Goal: Obtain resource: Obtain resource

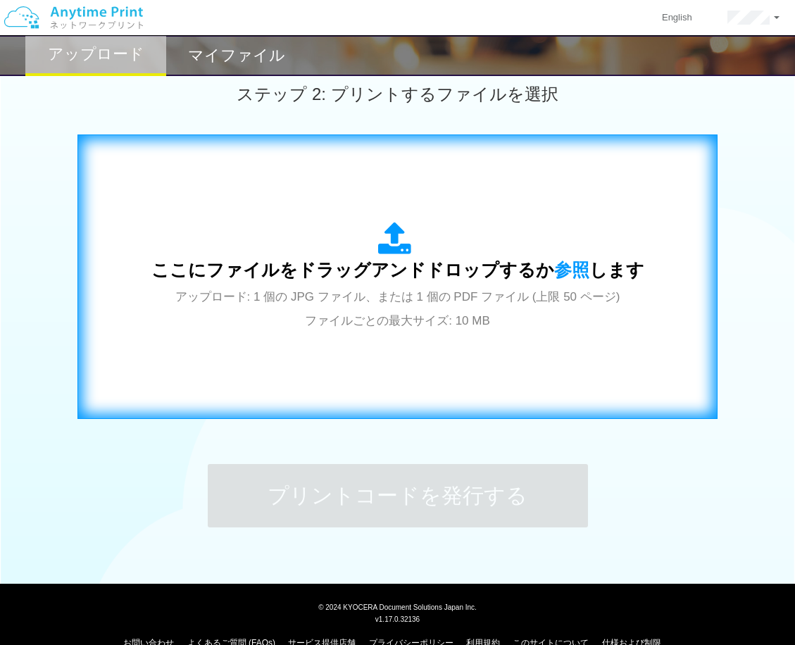
scroll to position [422, 0]
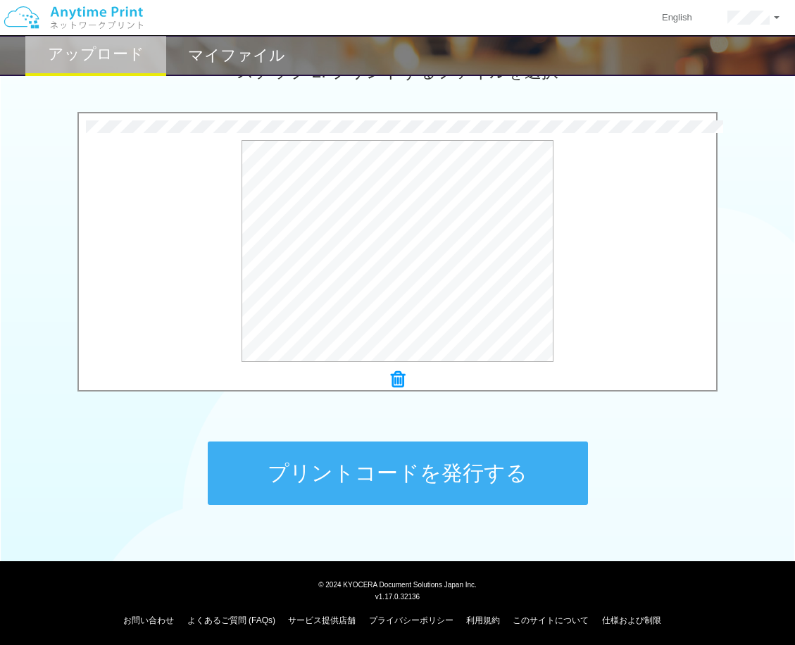
click at [370, 459] on button "プリントコードを発行する" at bounding box center [398, 472] width 380 height 63
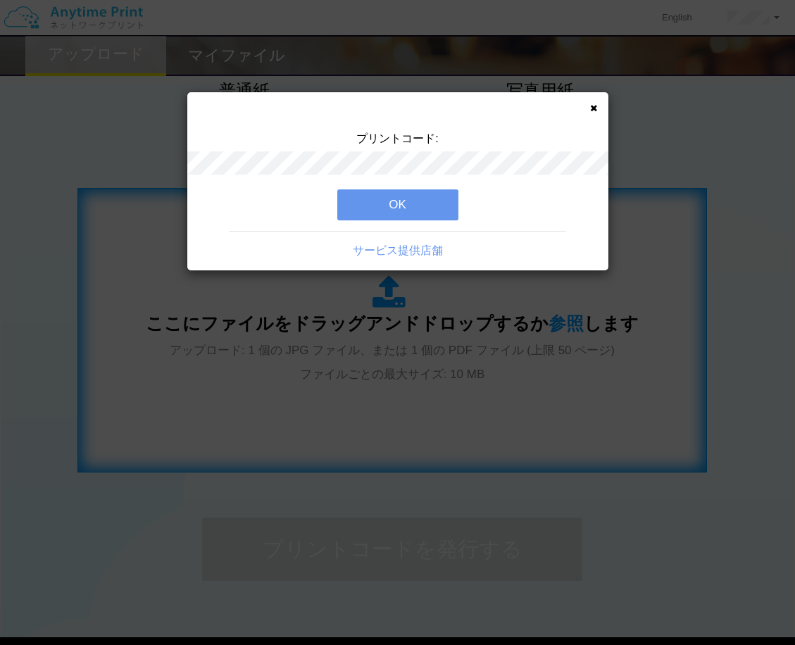
scroll to position [215, 0]
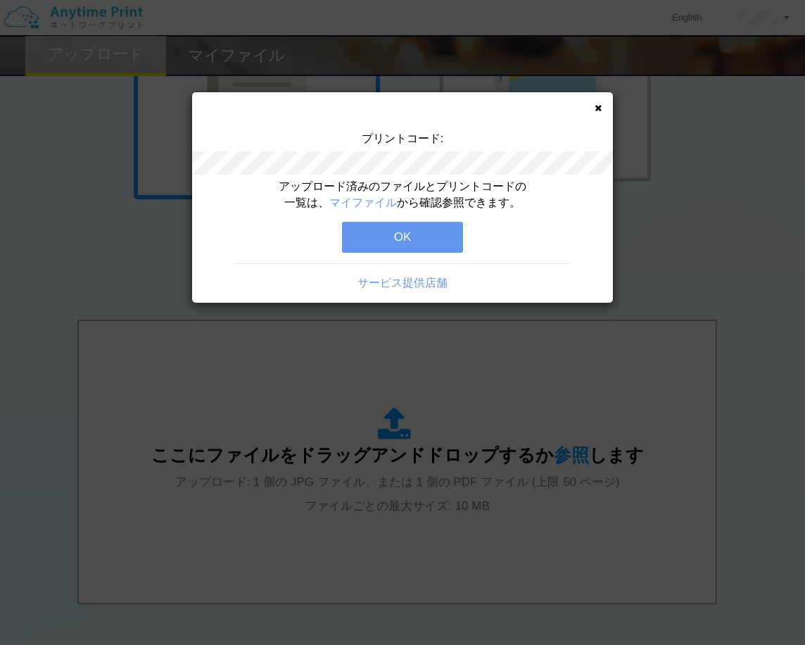
click at [368, 240] on button "OK" at bounding box center [402, 237] width 121 height 31
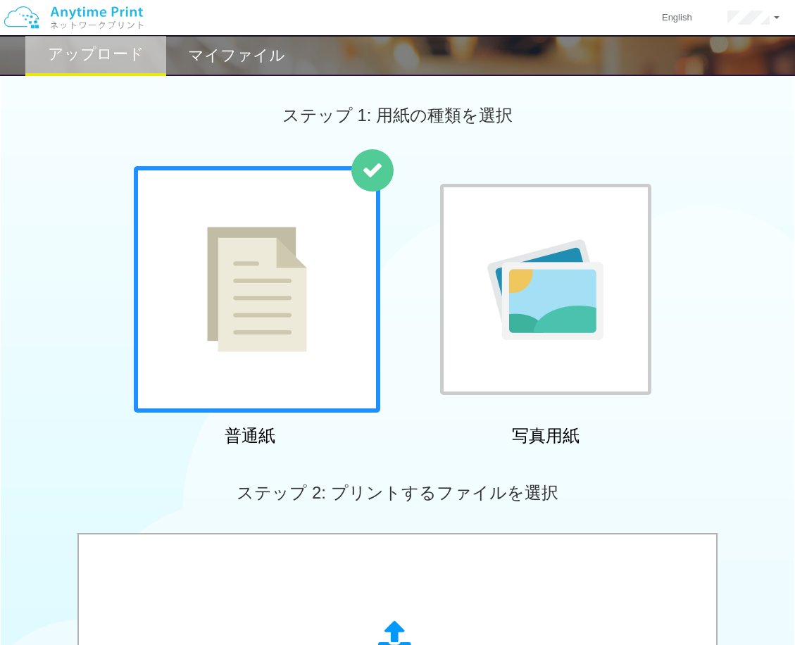
scroll to position [0, 0]
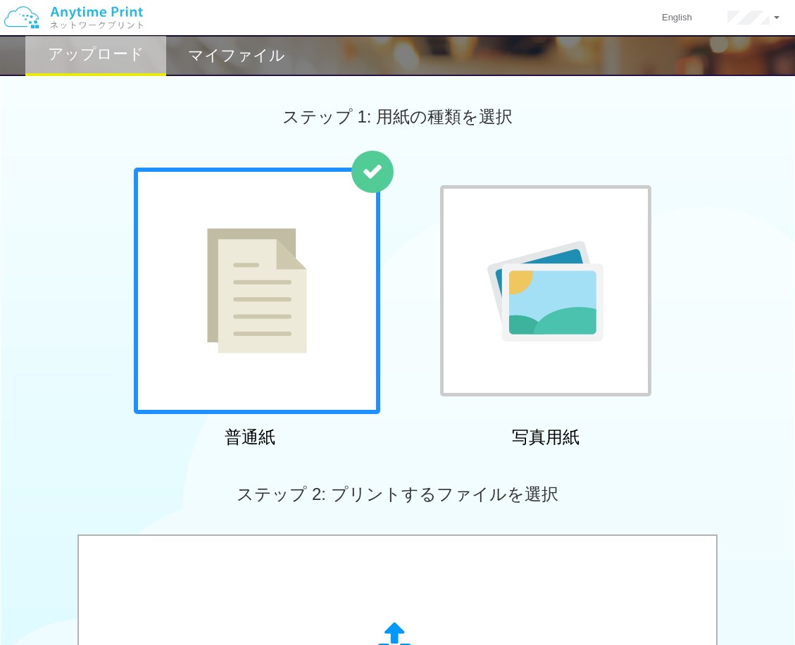
click at [207, 25] on div "English アカウント設定 ログアウト" at bounding box center [397, 18] width 795 height 36
click at [215, 41] on div "マイファイル" at bounding box center [236, 55] width 141 height 41
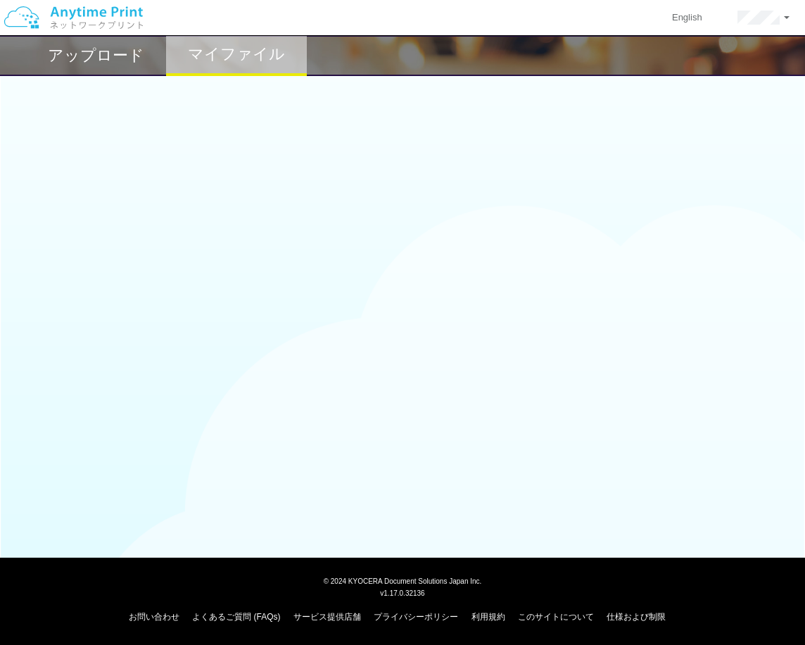
click at [102, 47] on h2 "アップロード" at bounding box center [96, 55] width 96 height 17
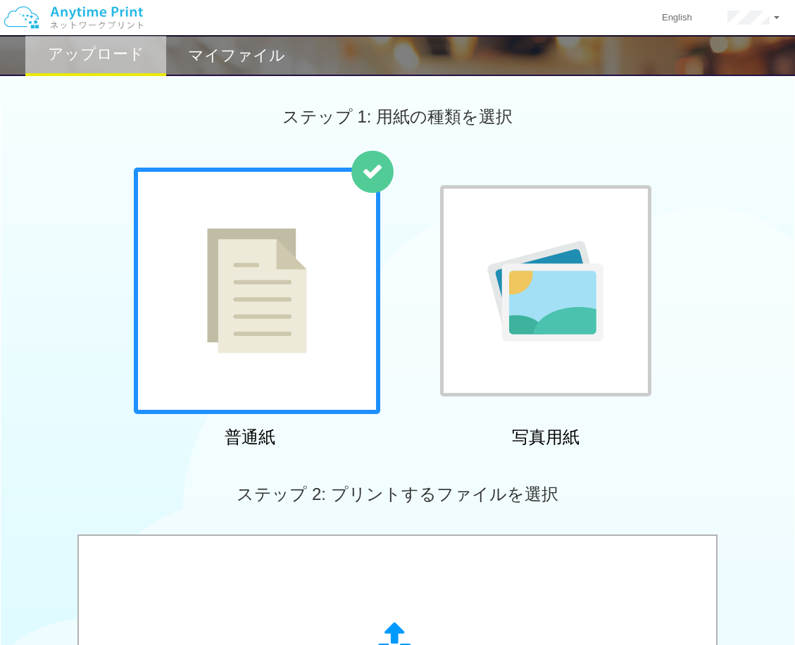
click at [255, 49] on h2 "マイファイル" at bounding box center [236, 55] width 97 height 17
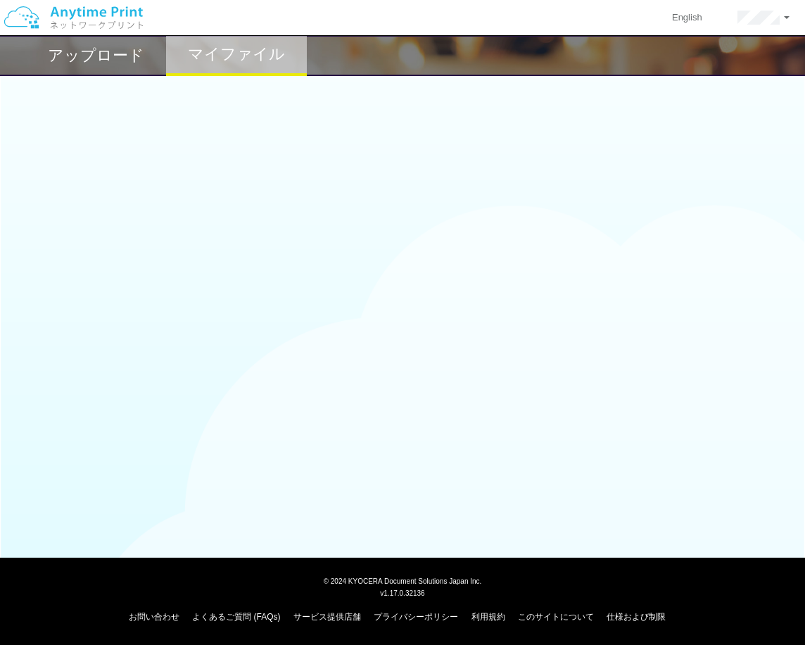
click at [137, 57] on h2 "アップロード" at bounding box center [96, 55] width 96 height 17
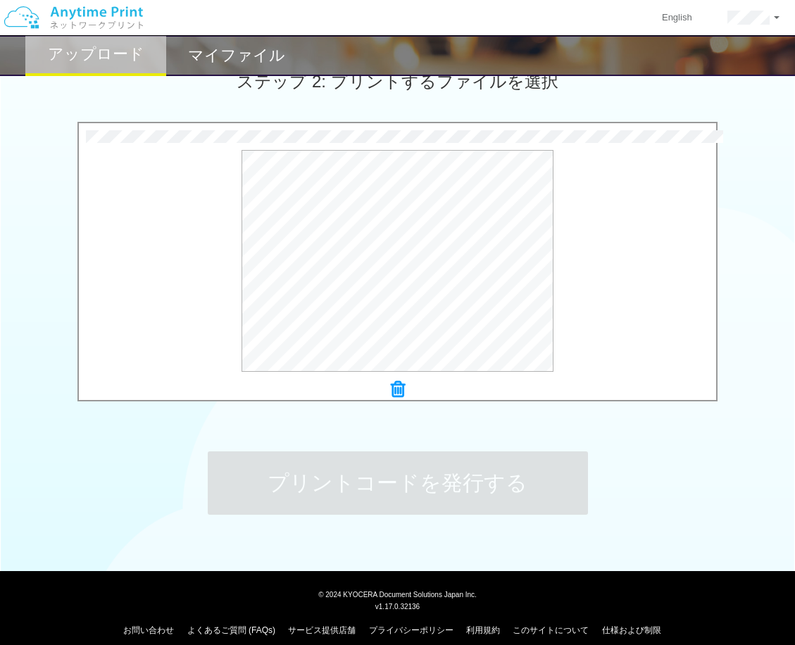
scroll to position [426, 0]
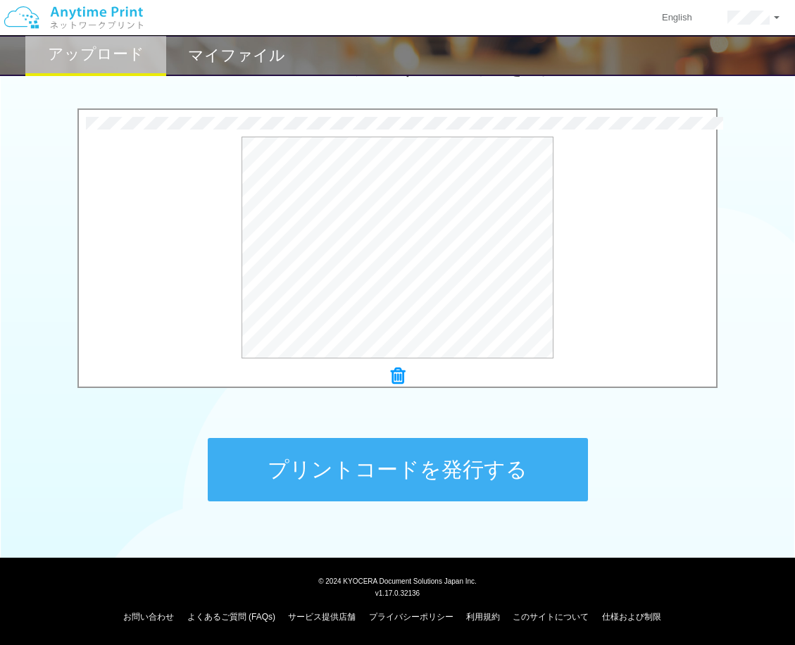
click at [460, 446] on button "プリントコードを発行する" at bounding box center [398, 469] width 380 height 63
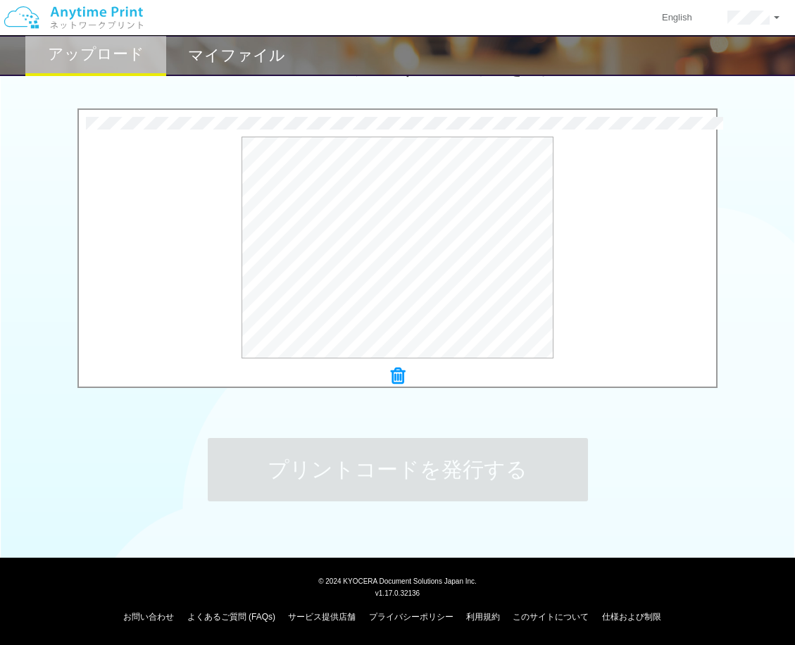
scroll to position [0, 0]
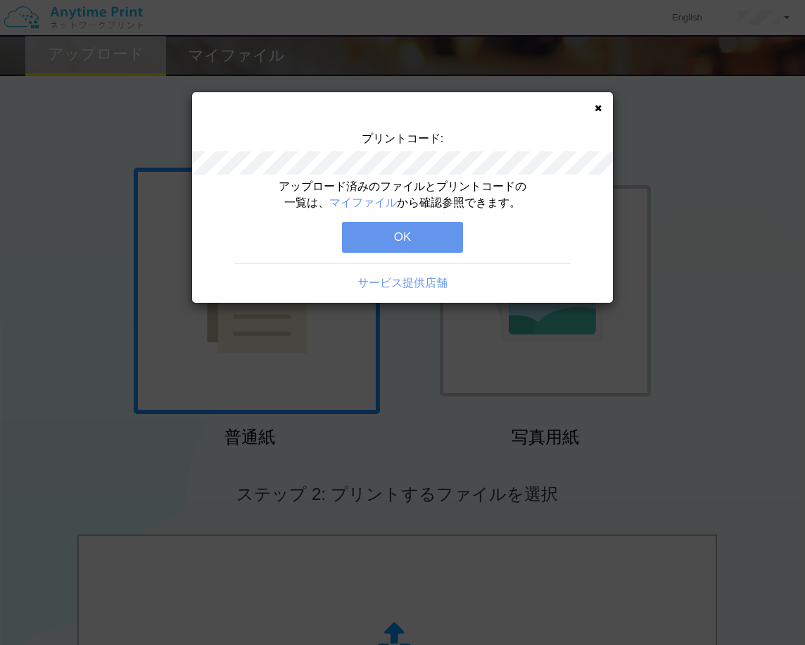
click at [421, 232] on button "OK" at bounding box center [402, 237] width 121 height 31
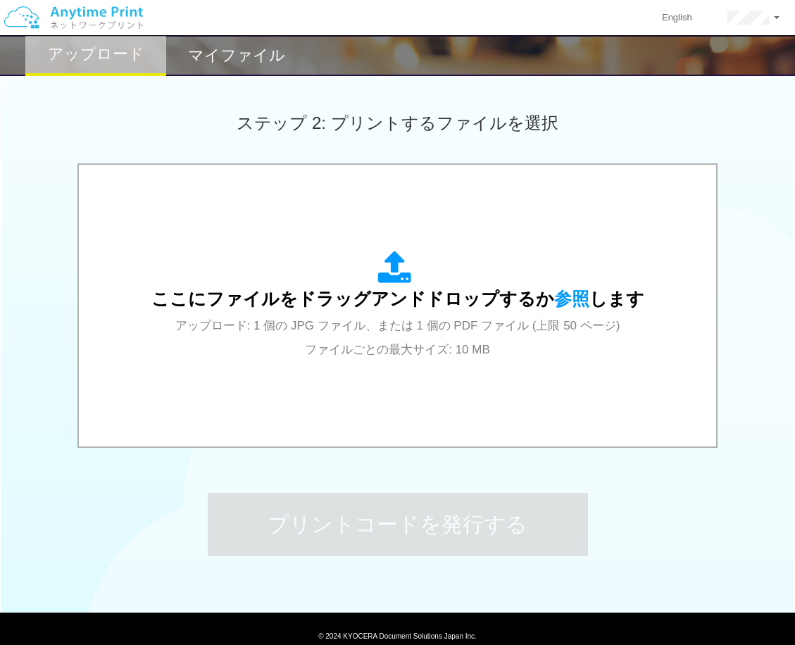
scroll to position [422, 0]
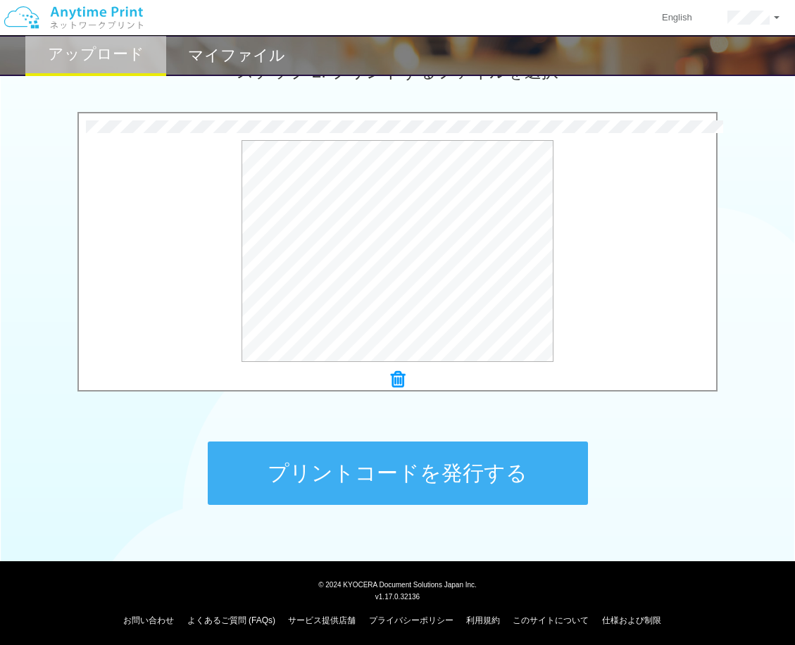
click at [391, 472] on button "プリントコードを発行する" at bounding box center [398, 472] width 380 height 63
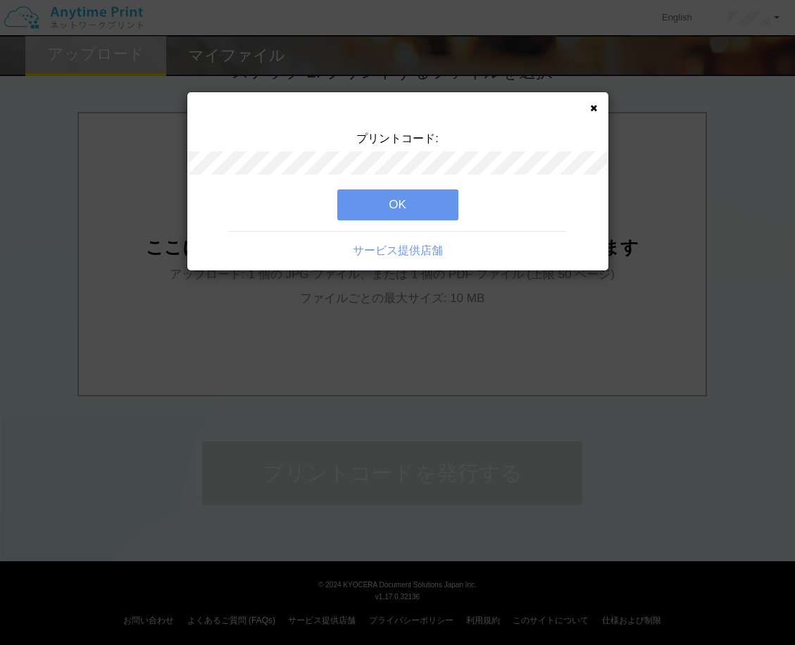
scroll to position [0, 0]
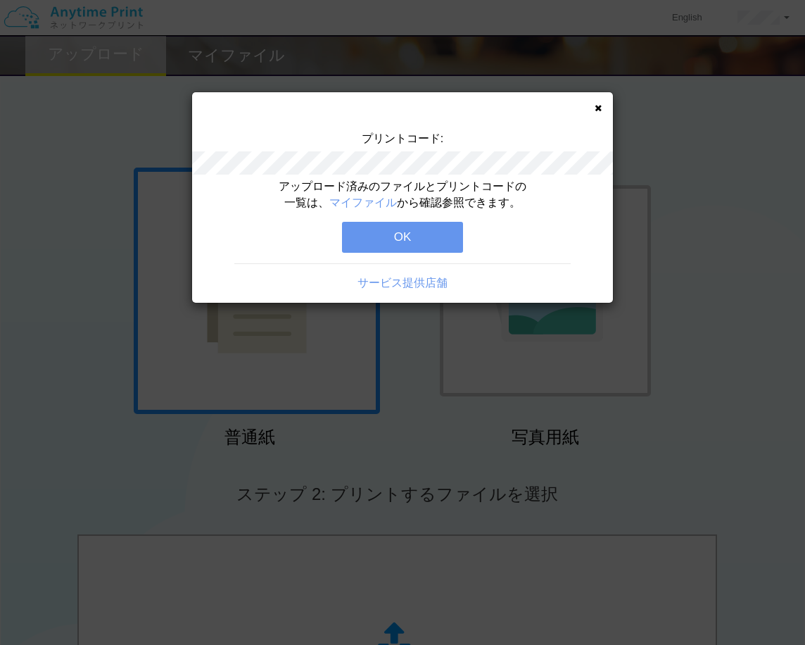
click at [375, 232] on button "OK" at bounding box center [402, 237] width 121 height 31
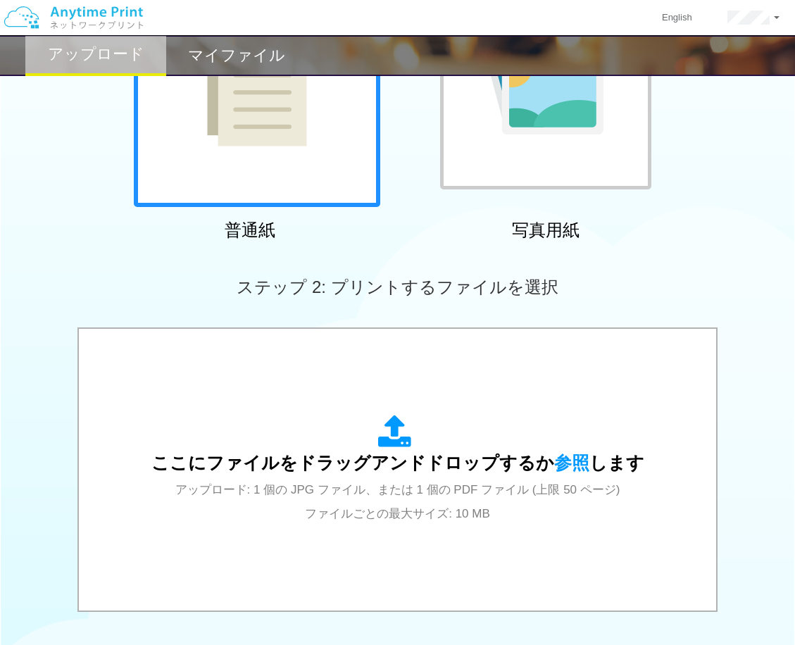
scroll to position [352, 0]
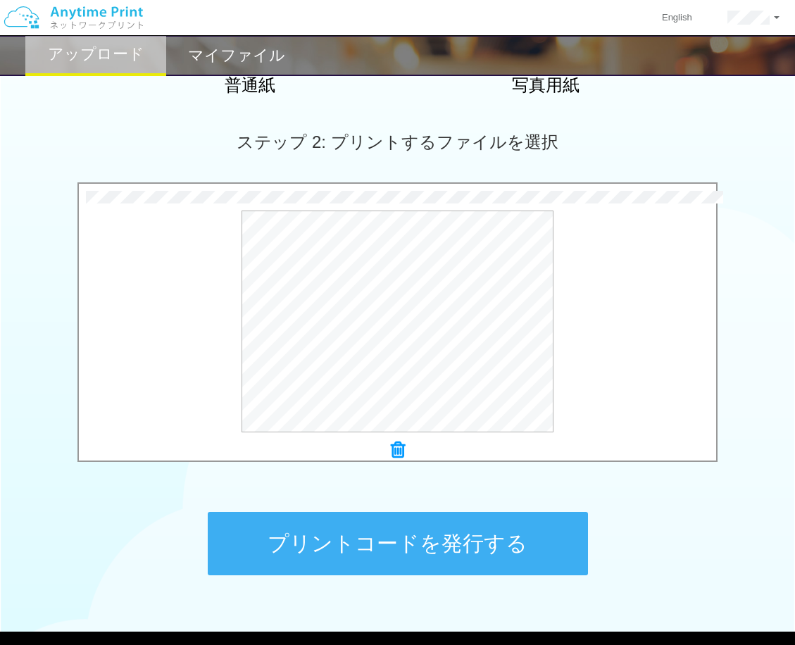
click at [347, 544] on button "プリントコードを発行する" at bounding box center [398, 543] width 380 height 63
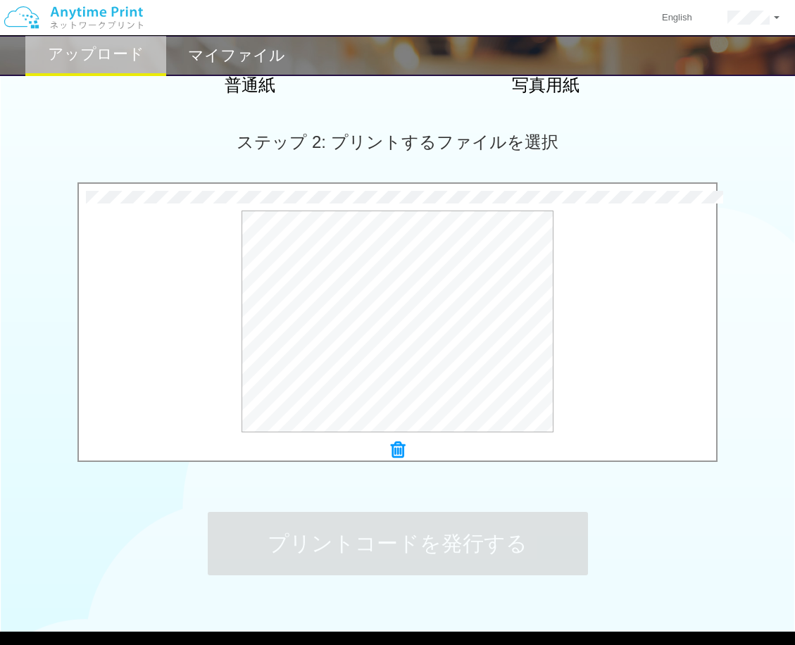
scroll to position [0, 0]
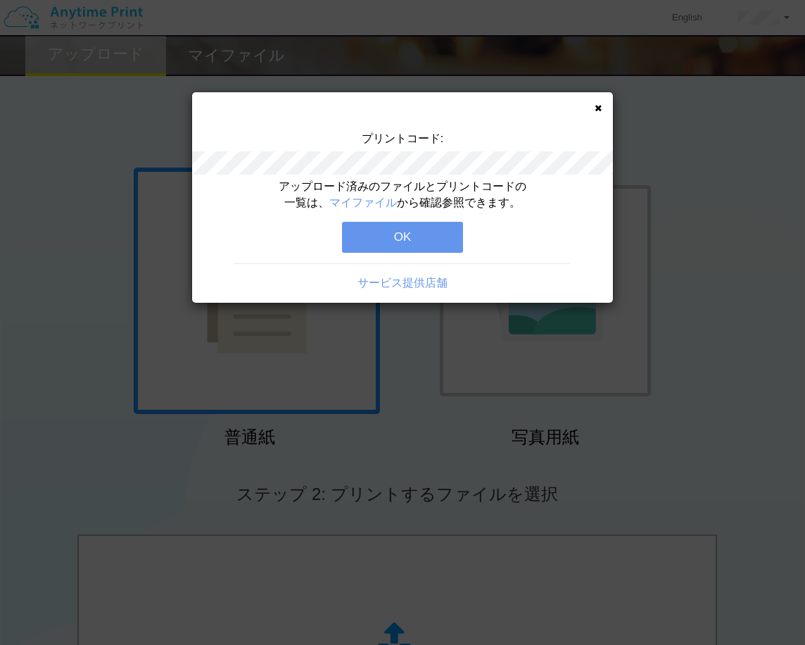
click at [429, 234] on button "OK" at bounding box center [402, 237] width 121 height 31
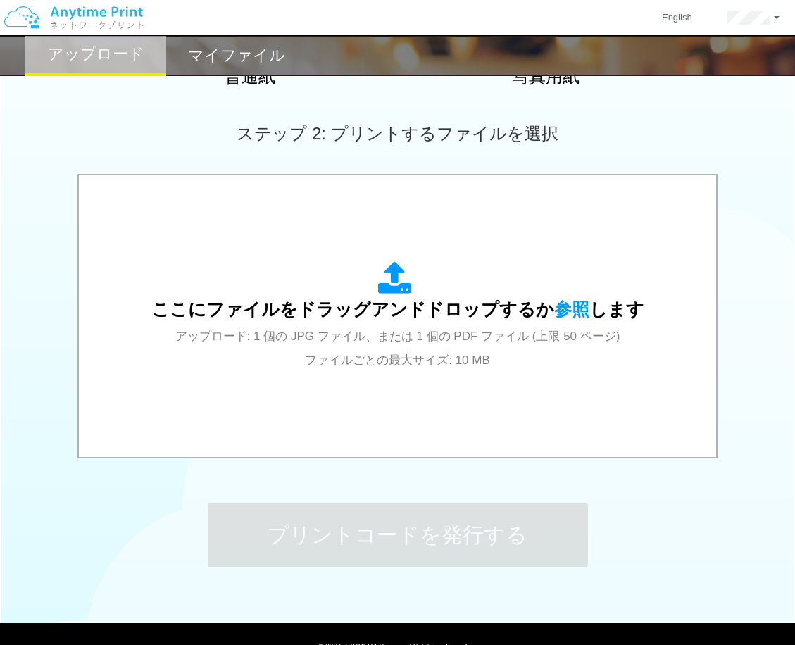
scroll to position [426, 0]
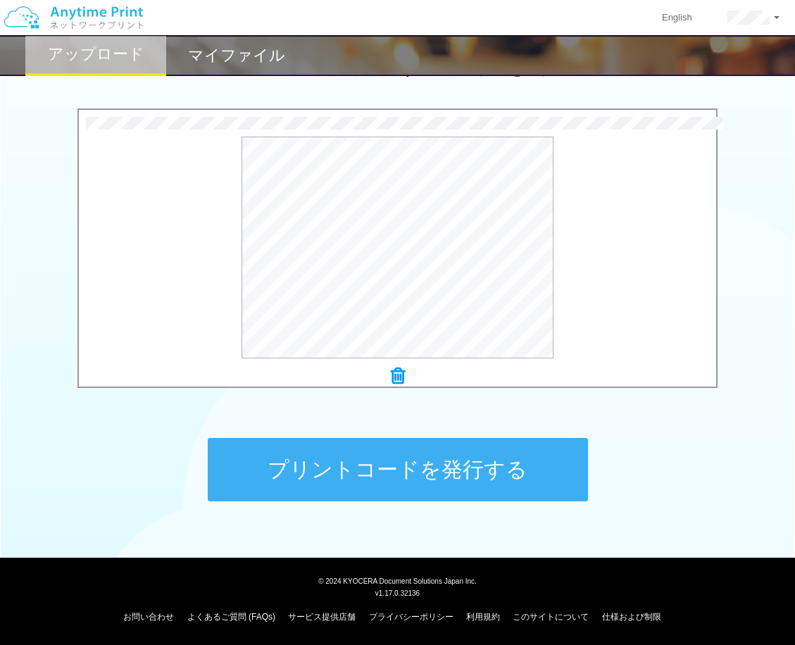
click at [296, 464] on button "プリントコードを発行する" at bounding box center [398, 469] width 380 height 63
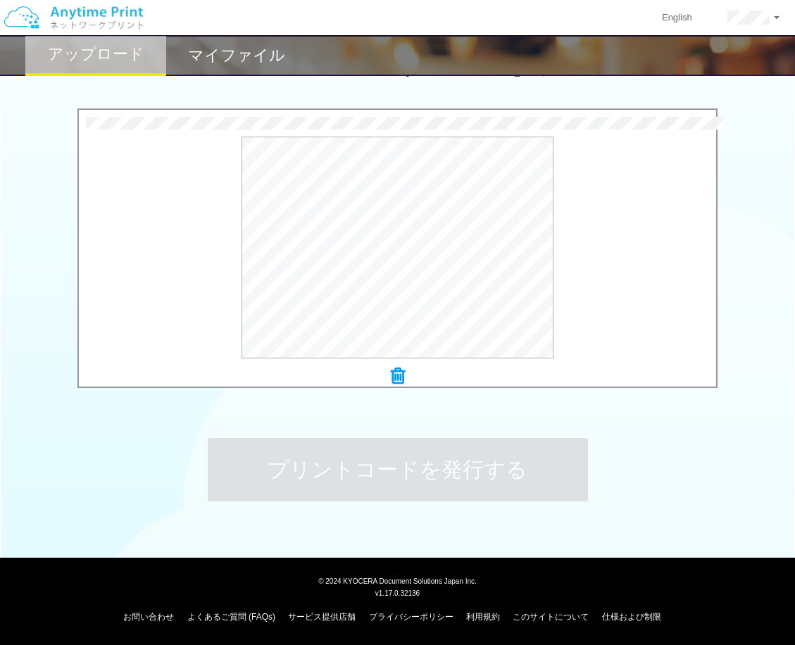
scroll to position [0, 0]
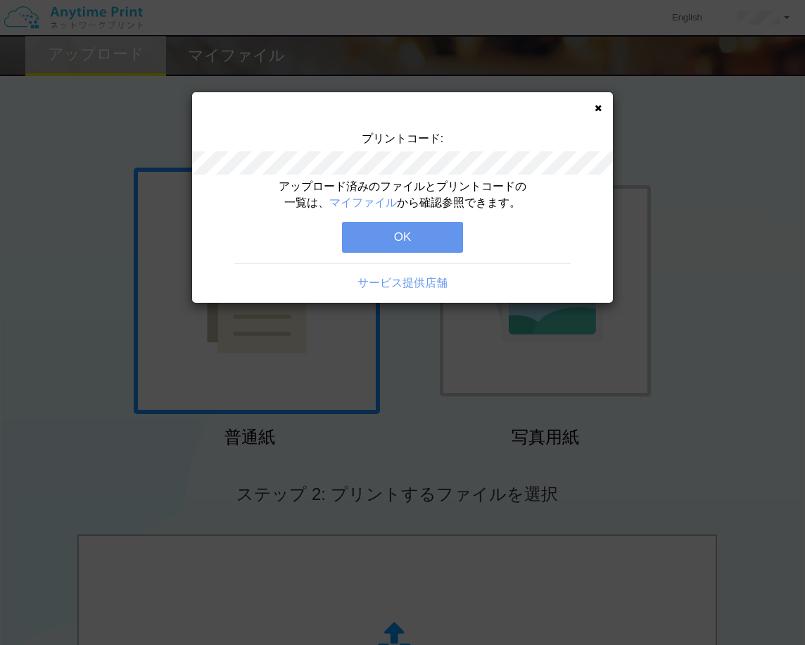
drag, startPoint x: 362, startPoint y: 234, endPoint x: 351, endPoint y: 234, distance: 10.6
click at [363, 234] on button "OK" at bounding box center [402, 237] width 121 height 31
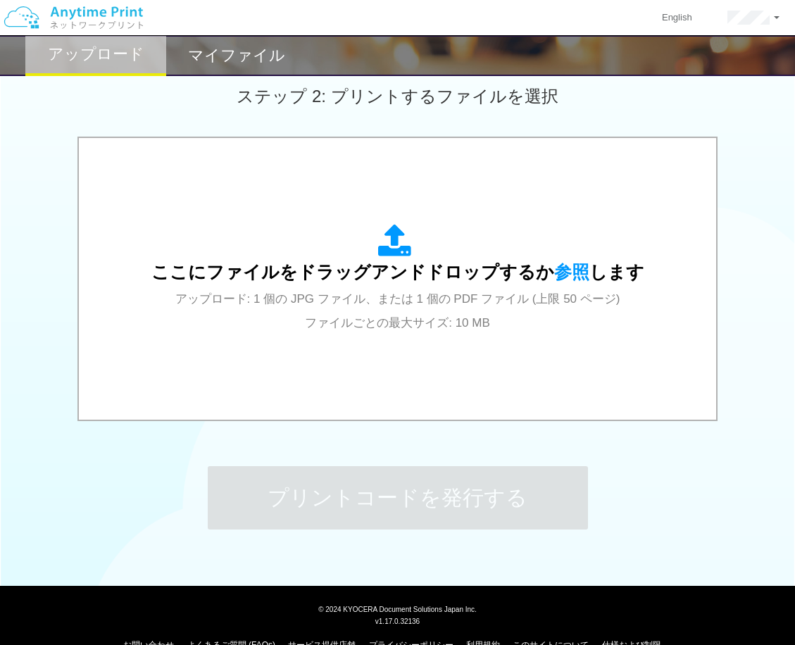
scroll to position [422, 0]
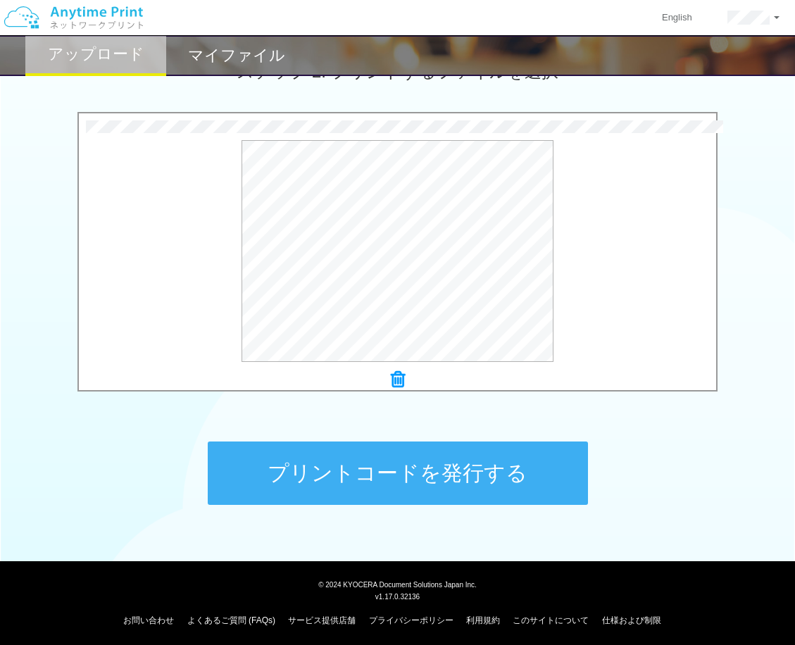
click at [354, 465] on button "プリントコードを発行する" at bounding box center [398, 472] width 380 height 63
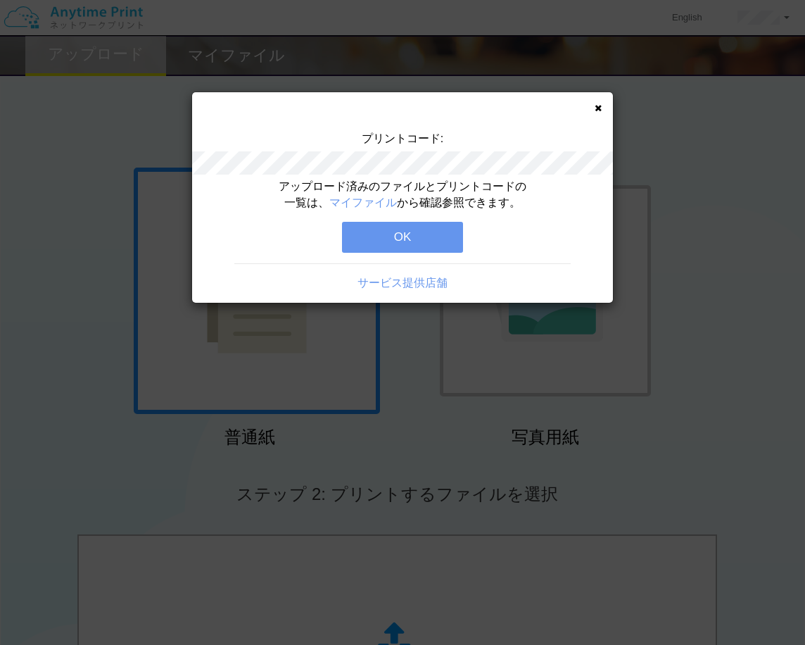
click at [366, 254] on div "アップロード済みのファイルとプリントコードの一覧は、 マイファイル から確認参照できます。 OK サービス提供店舗" at bounding box center [402, 241] width 421 height 124
click at [366, 246] on button "OK" at bounding box center [402, 237] width 121 height 31
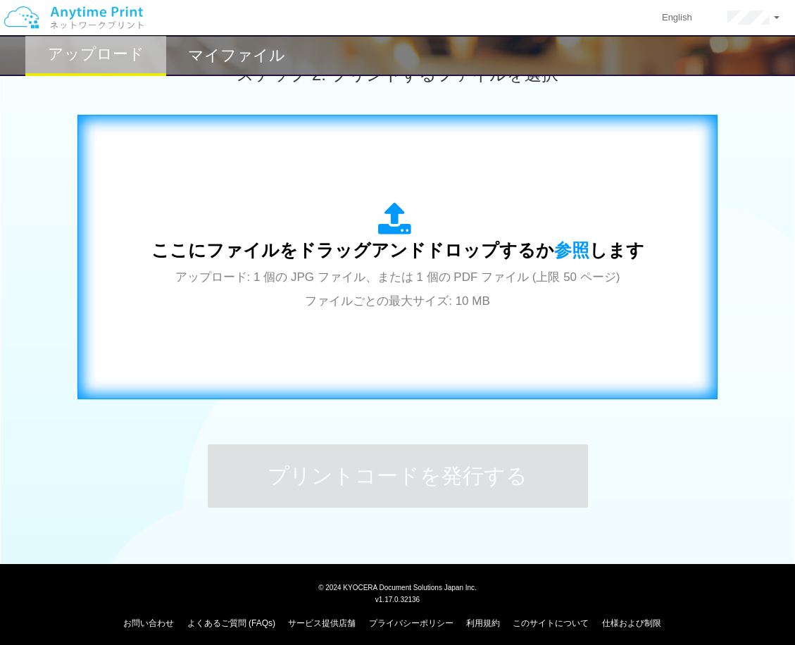
scroll to position [426, 0]
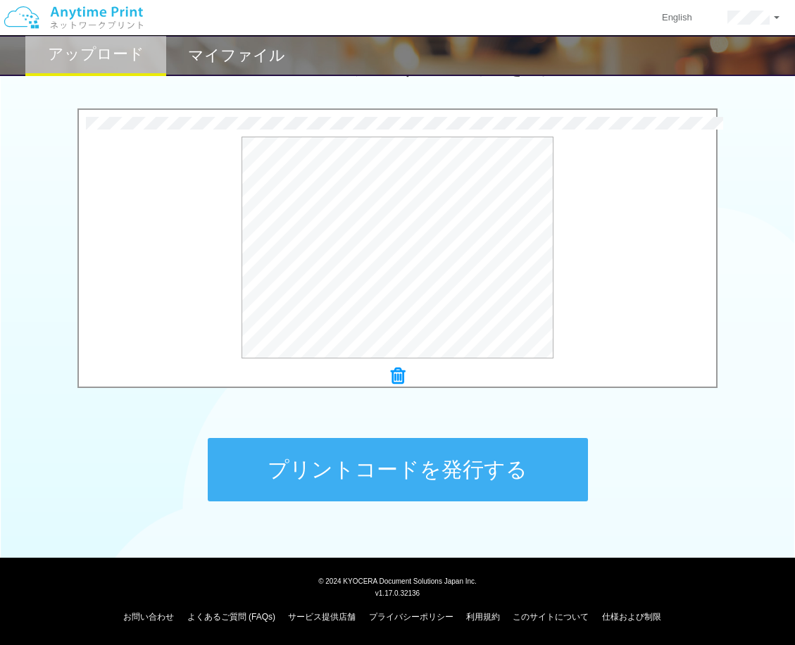
click at [335, 445] on button "プリントコードを発行する" at bounding box center [398, 469] width 380 height 63
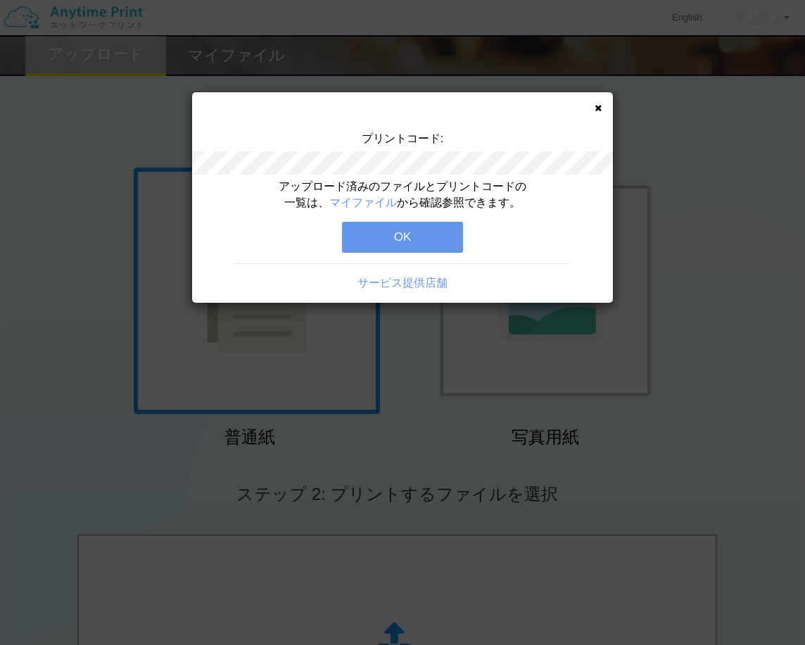
click at [360, 240] on button "OK" at bounding box center [402, 237] width 121 height 31
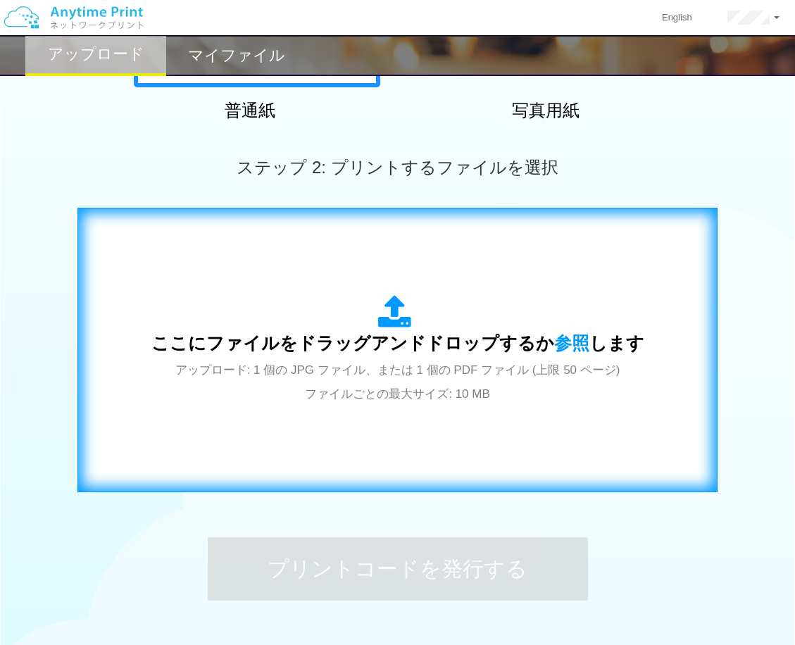
scroll to position [352, 0]
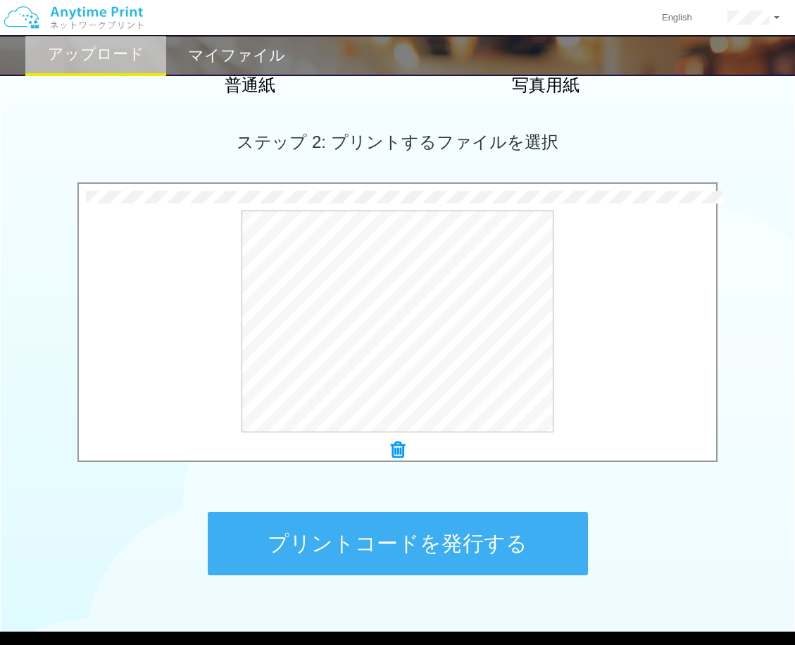
click at [370, 527] on button "プリントコードを発行する" at bounding box center [398, 543] width 380 height 63
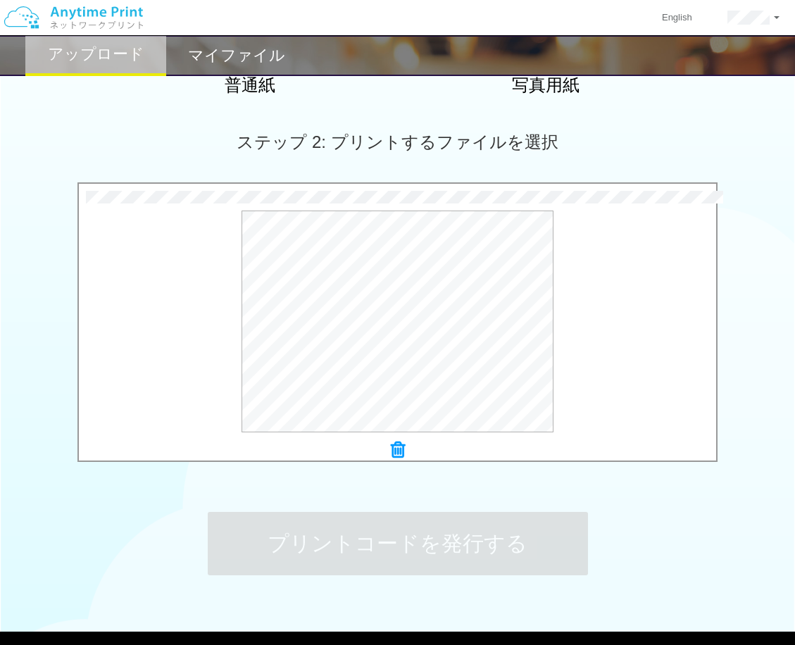
scroll to position [0, 0]
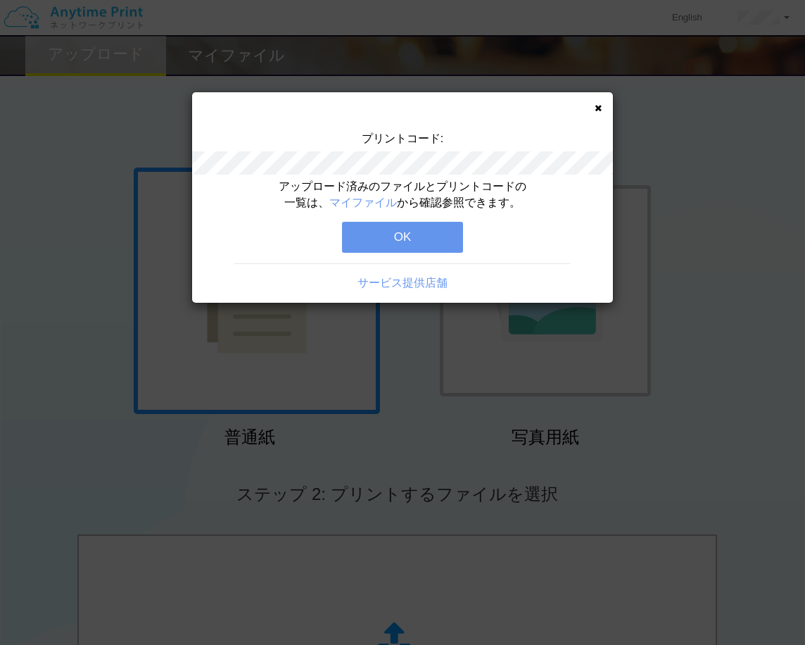
click at [387, 240] on button "OK" at bounding box center [402, 237] width 121 height 31
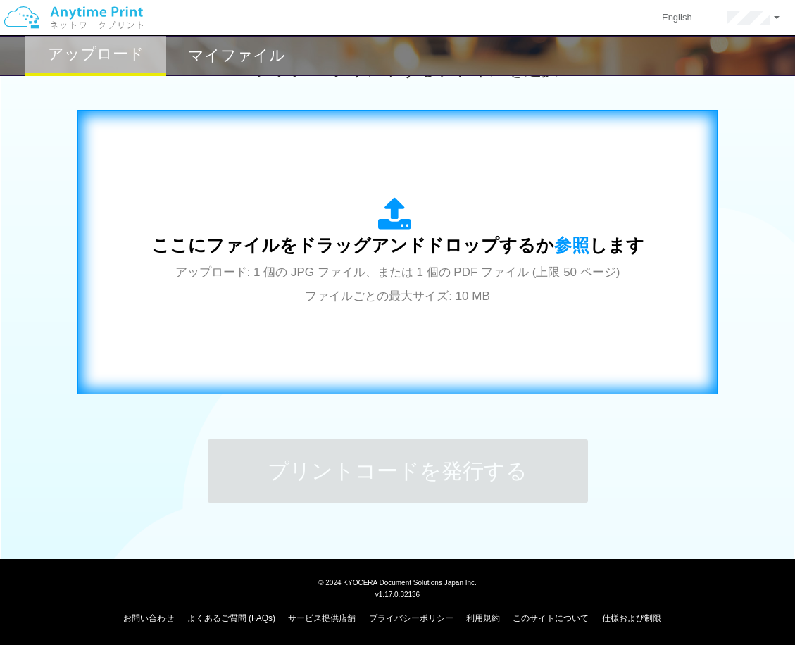
scroll to position [426, 0]
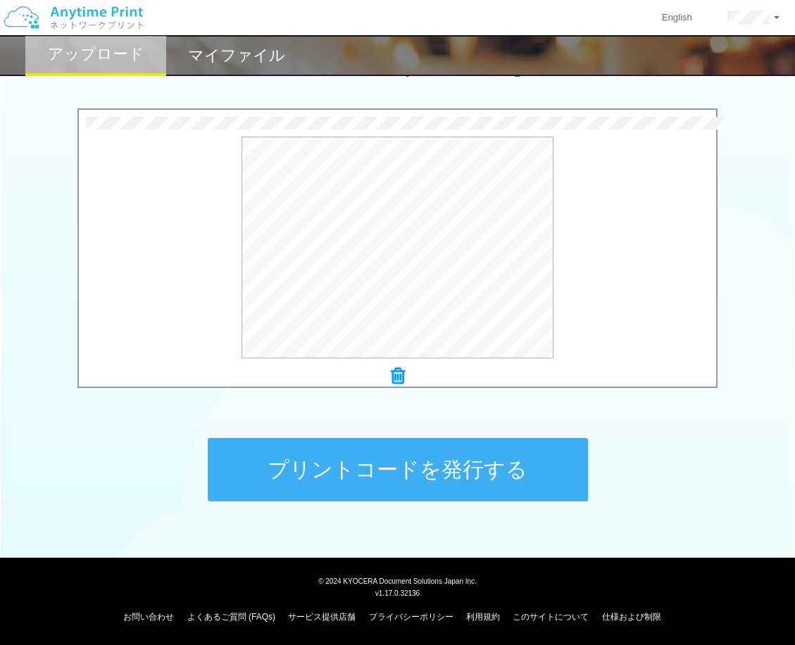
click at [313, 451] on button "プリントコードを発行する" at bounding box center [398, 469] width 380 height 63
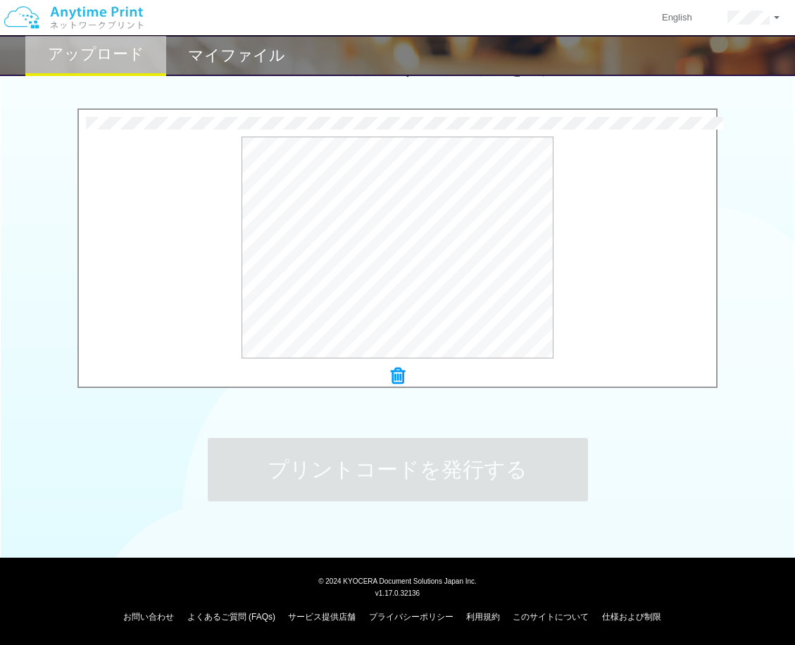
scroll to position [0, 0]
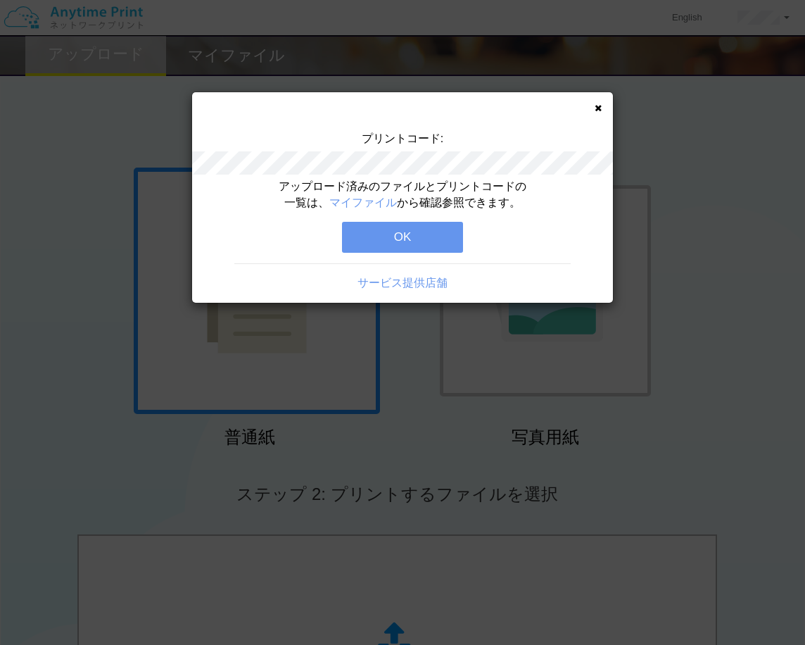
click at [356, 226] on button "OK" at bounding box center [402, 237] width 121 height 31
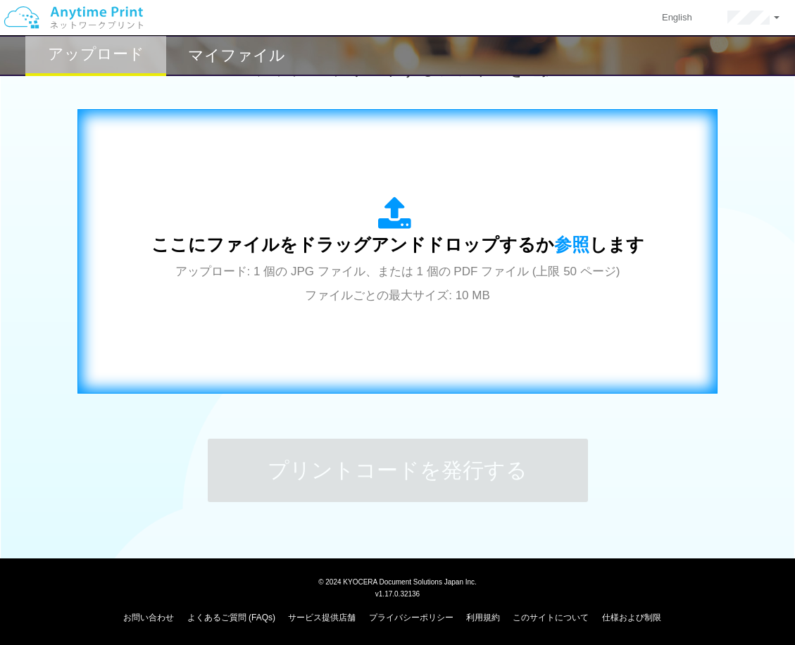
scroll to position [426, 0]
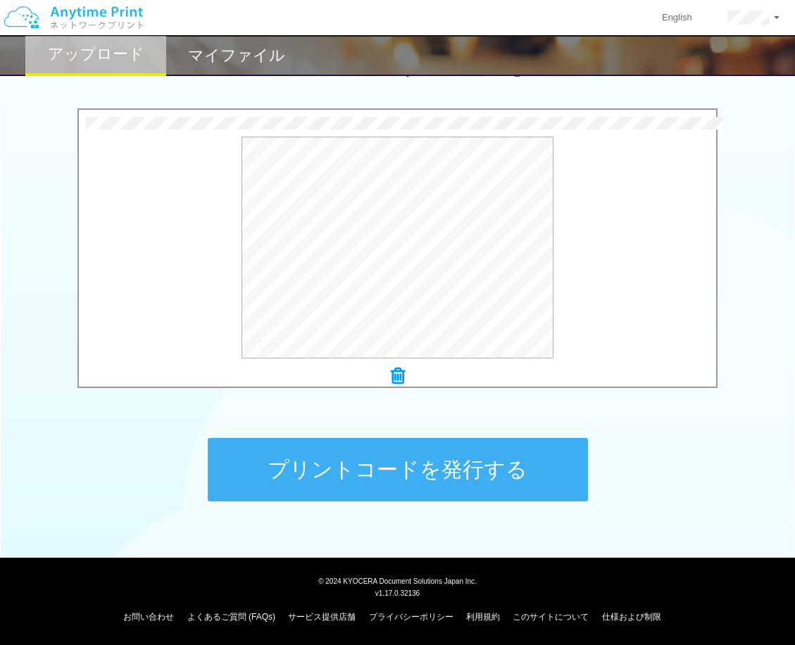
click at [277, 442] on button "プリントコードを発行する" at bounding box center [398, 469] width 380 height 63
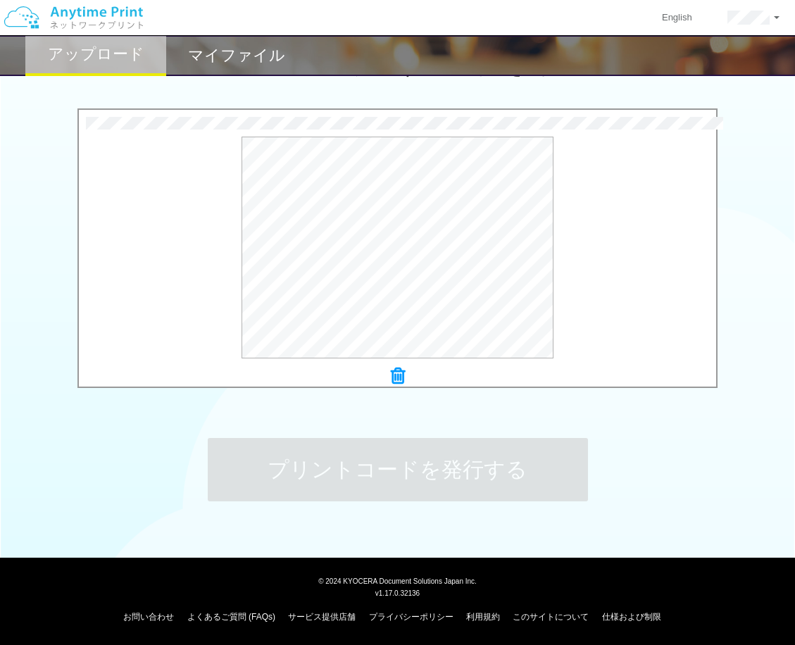
scroll to position [0, 0]
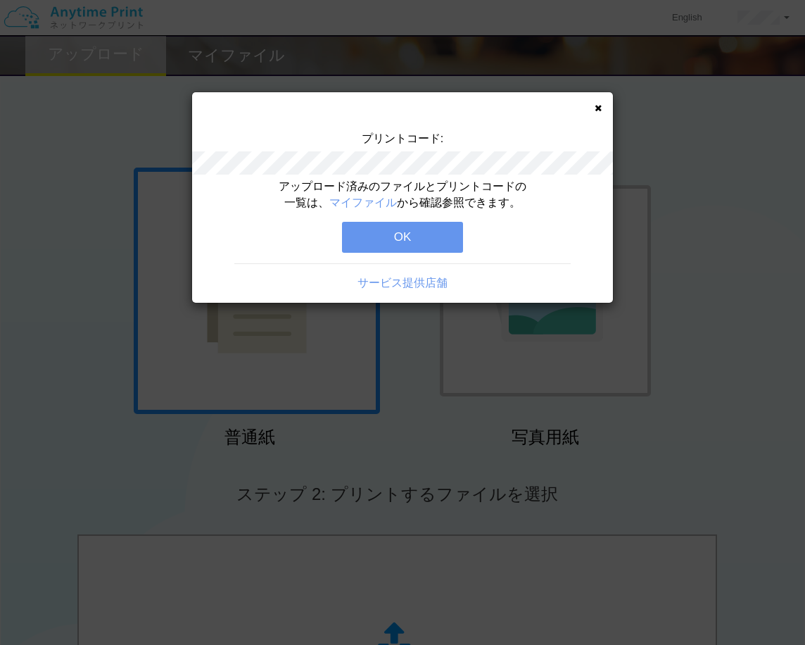
click at [363, 239] on button "OK" at bounding box center [402, 237] width 121 height 31
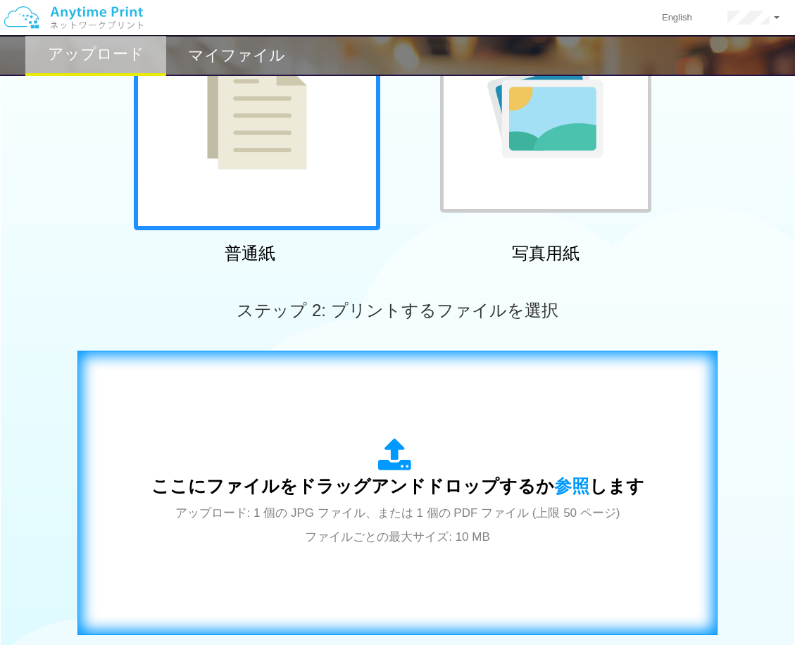
scroll to position [352, 0]
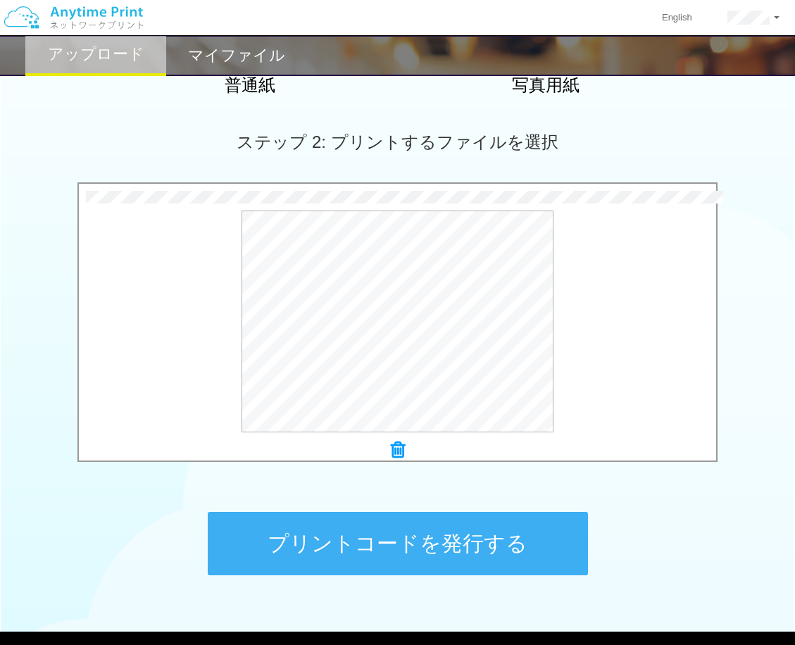
click at [318, 546] on button "プリントコードを発行する" at bounding box center [398, 543] width 380 height 63
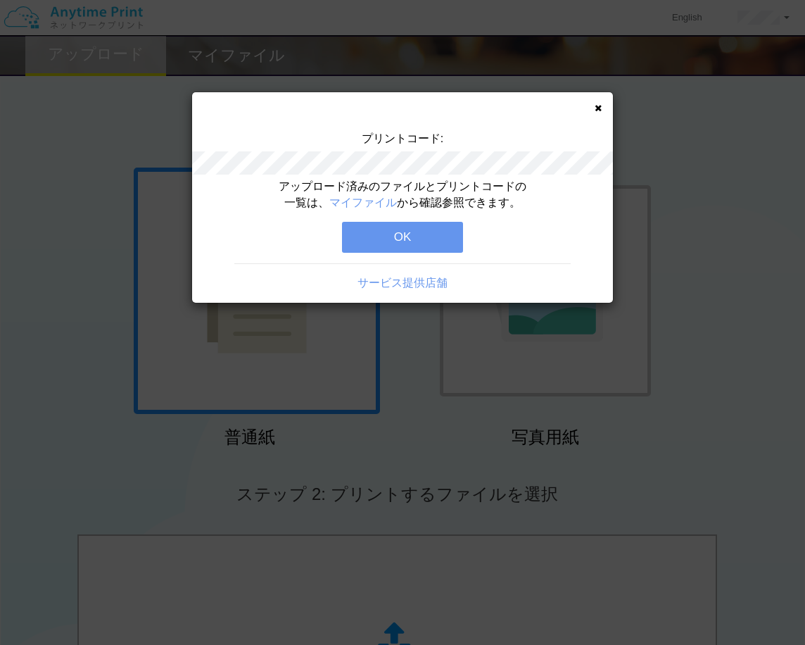
click at [402, 230] on button "OK" at bounding box center [402, 237] width 121 height 31
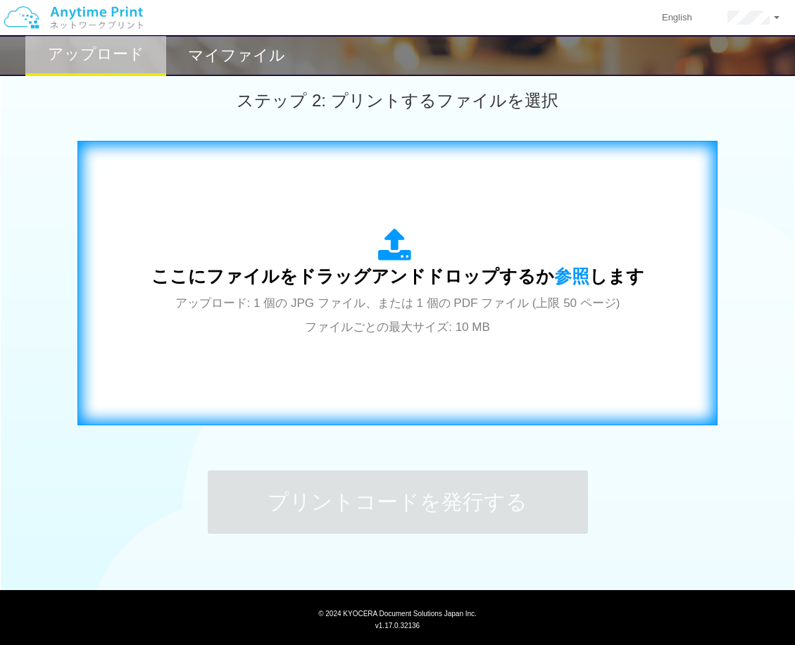
scroll to position [426, 0]
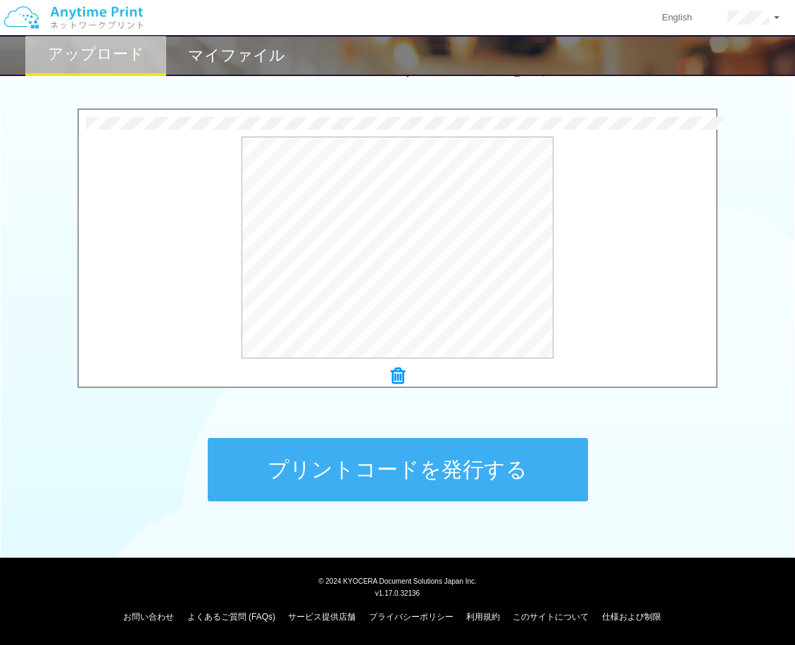
click at [347, 453] on button "プリントコードを発行する" at bounding box center [398, 469] width 380 height 63
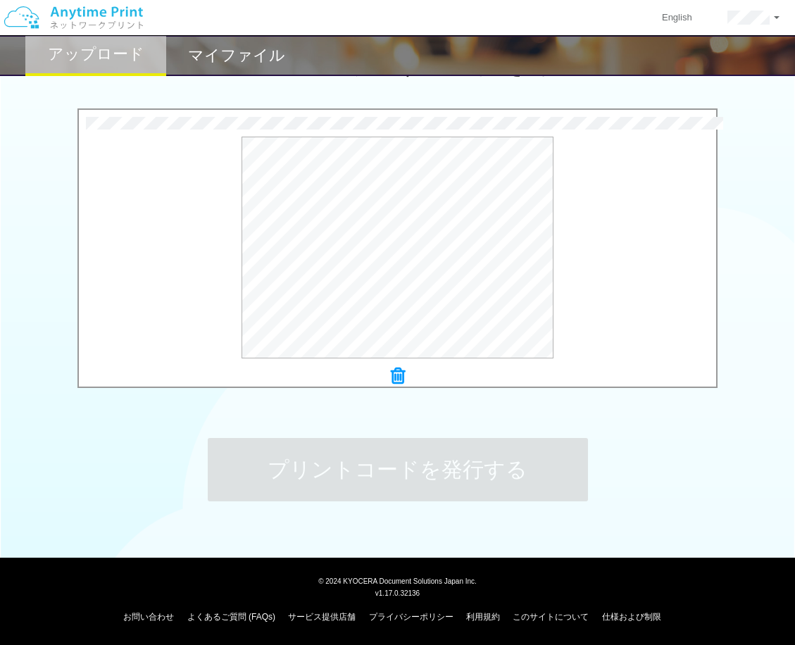
scroll to position [0, 0]
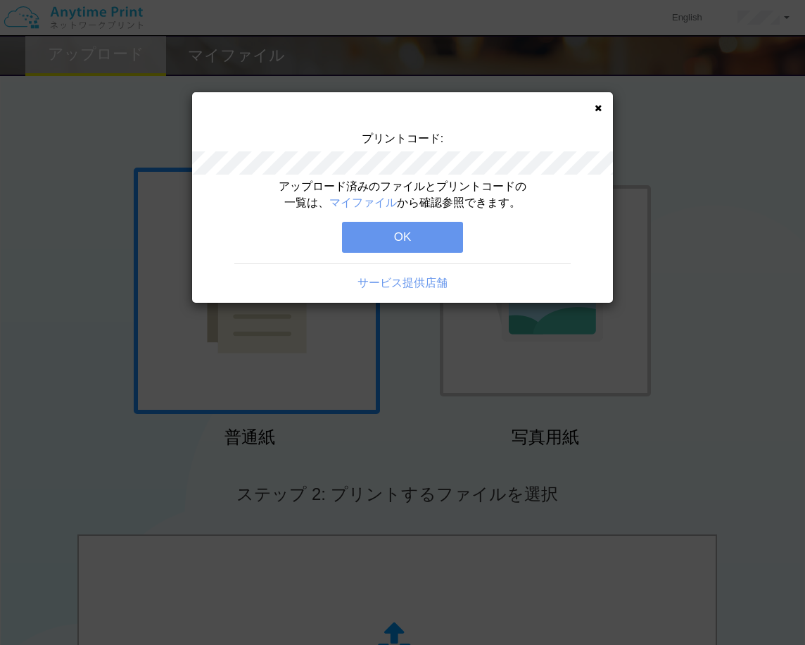
click at [438, 240] on button "OK" at bounding box center [402, 237] width 121 height 31
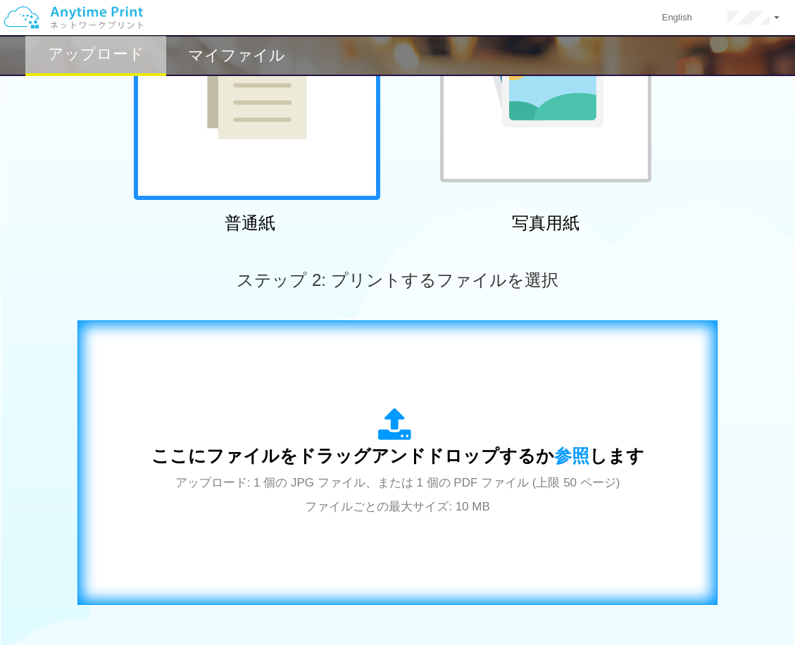
scroll to position [422, 0]
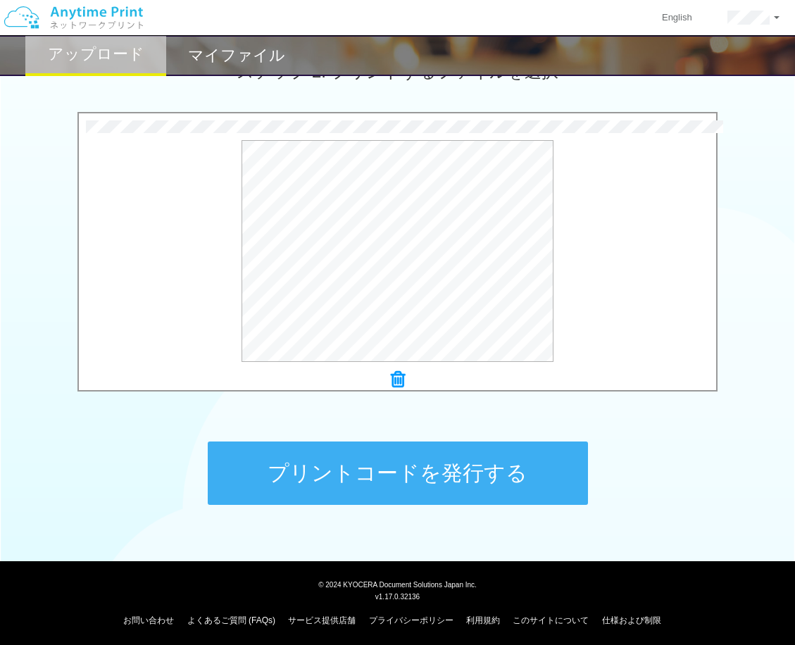
click at [331, 463] on button "プリントコードを発行する" at bounding box center [398, 472] width 380 height 63
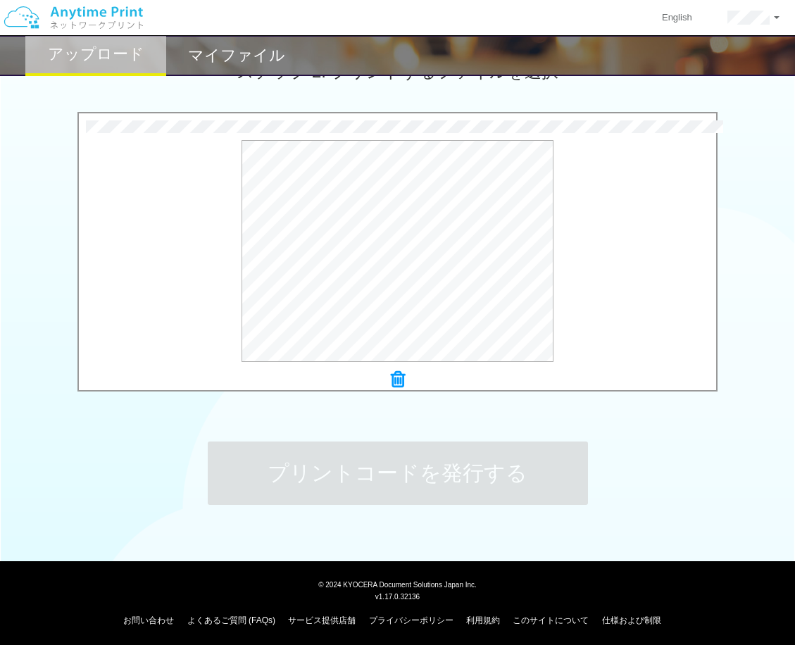
scroll to position [0, 0]
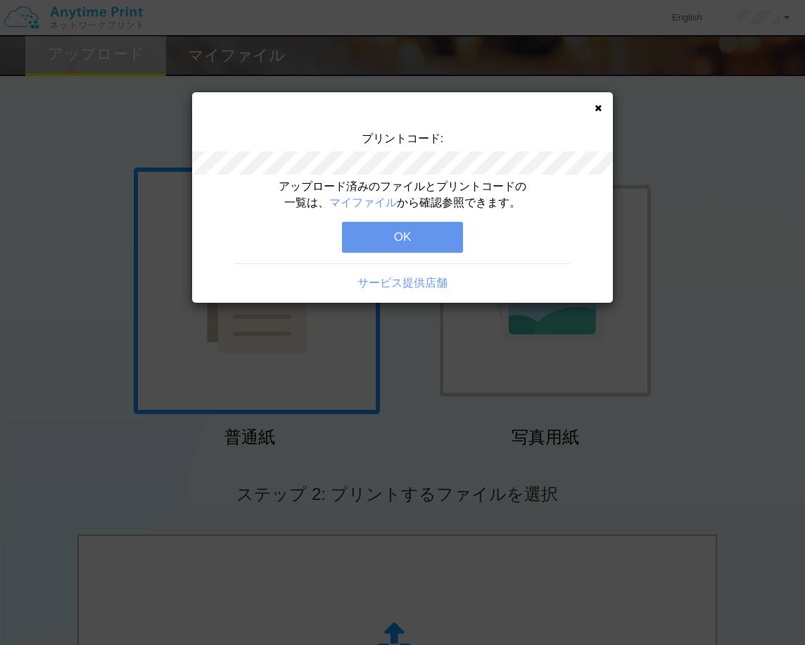
click at [365, 244] on button "OK" at bounding box center [402, 237] width 121 height 31
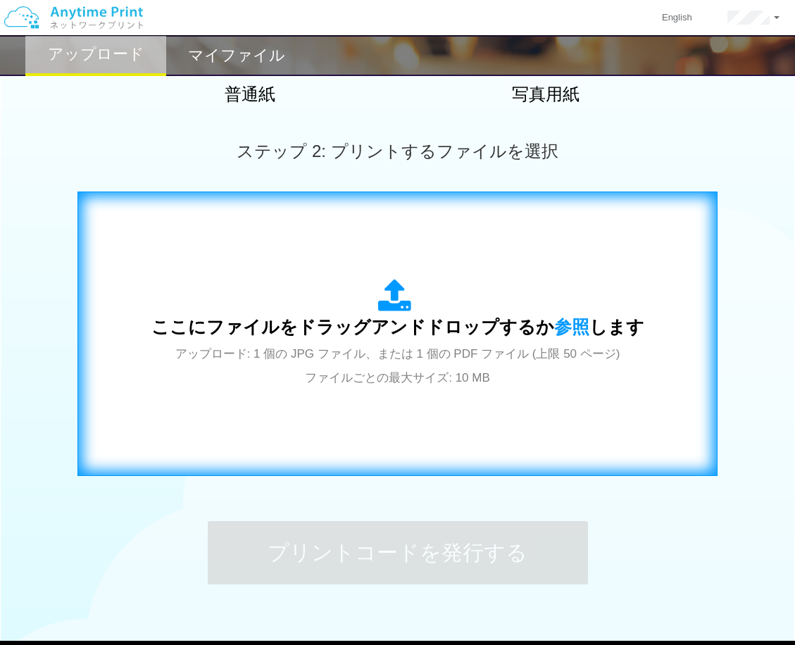
scroll to position [426, 0]
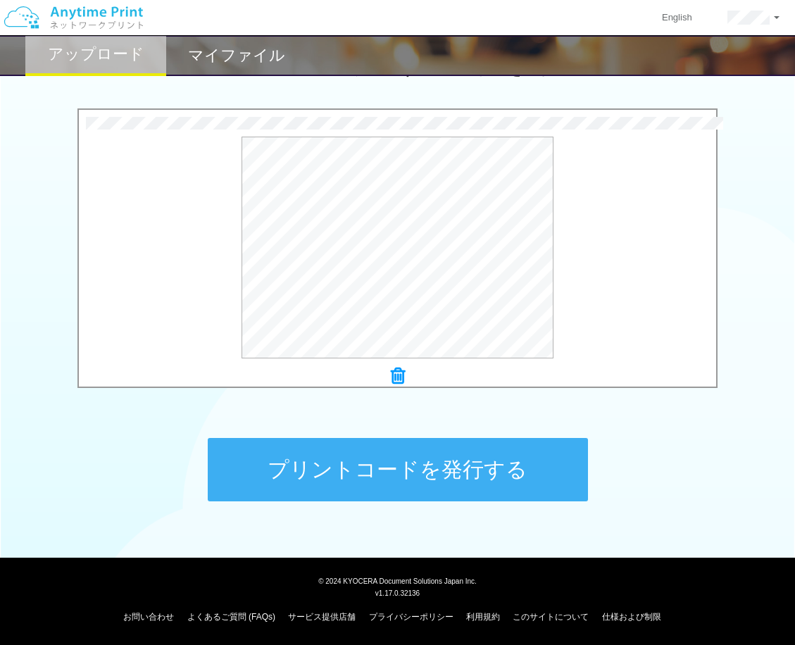
click at [319, 453] on button "プリントコードを発行する" at bounding box center [398, 469] width 380 height 63
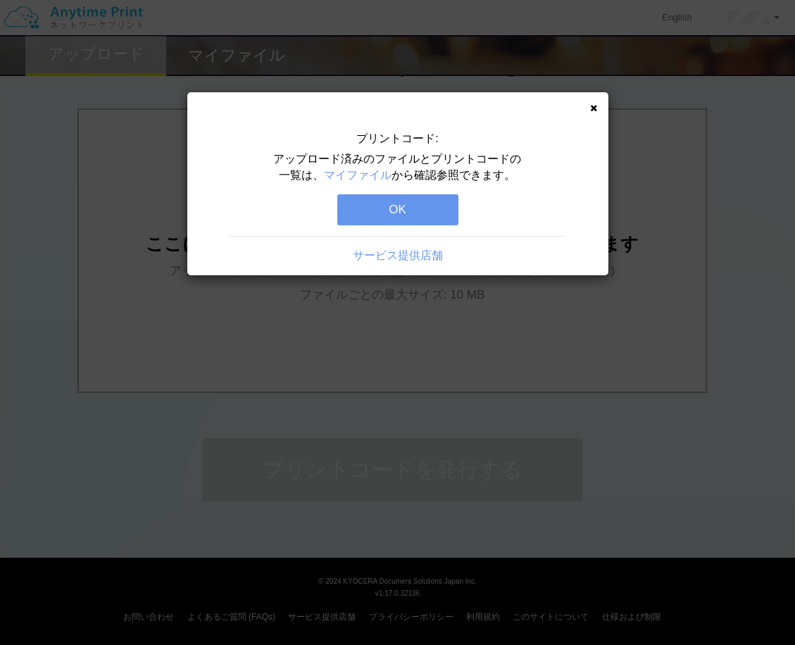
scroll to position [0, 0]
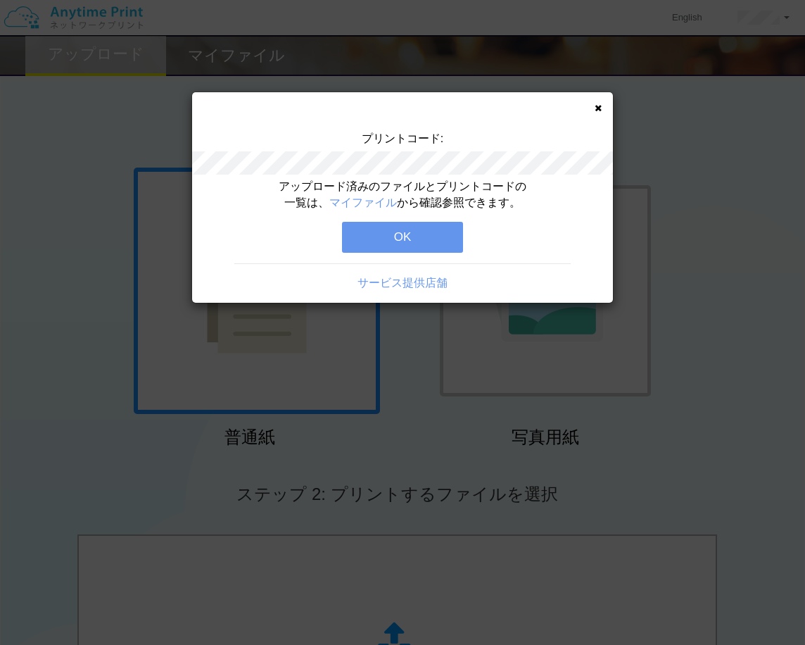
click at [401, 244] on button "OK" at bounding box center [402, 237] width 121 height 31
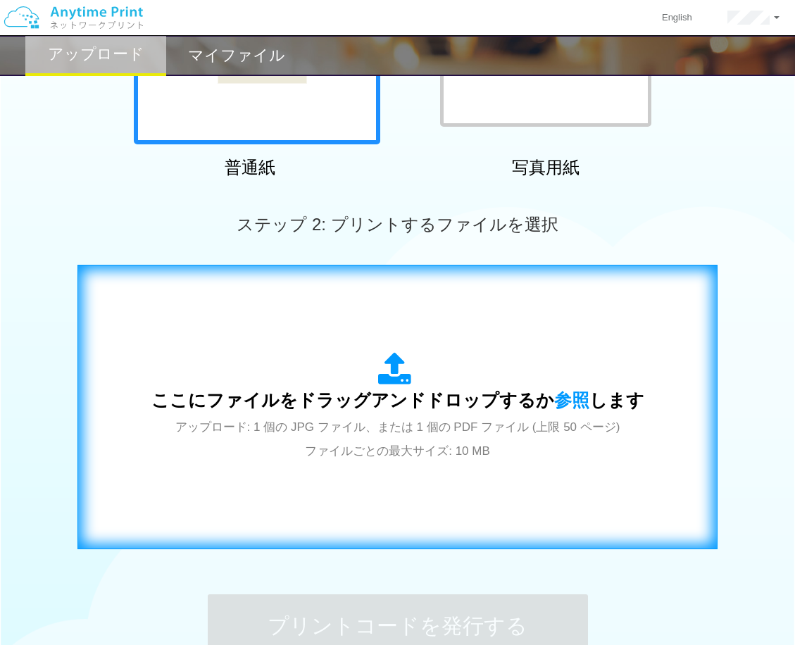
scroll to position [352, 0]
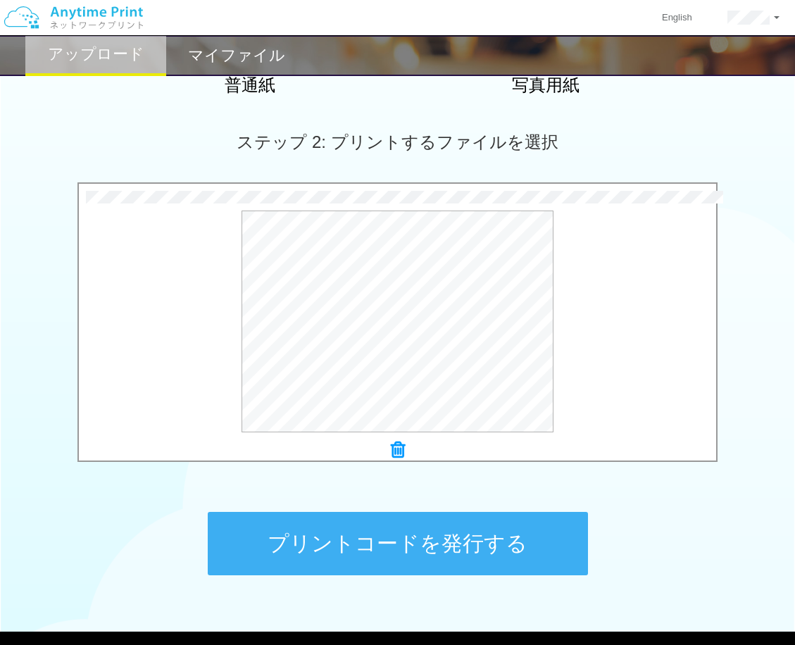
click at [286, 522] on button "プリントコードを発行する" at bounding box center [398, 543] width 380 height 63
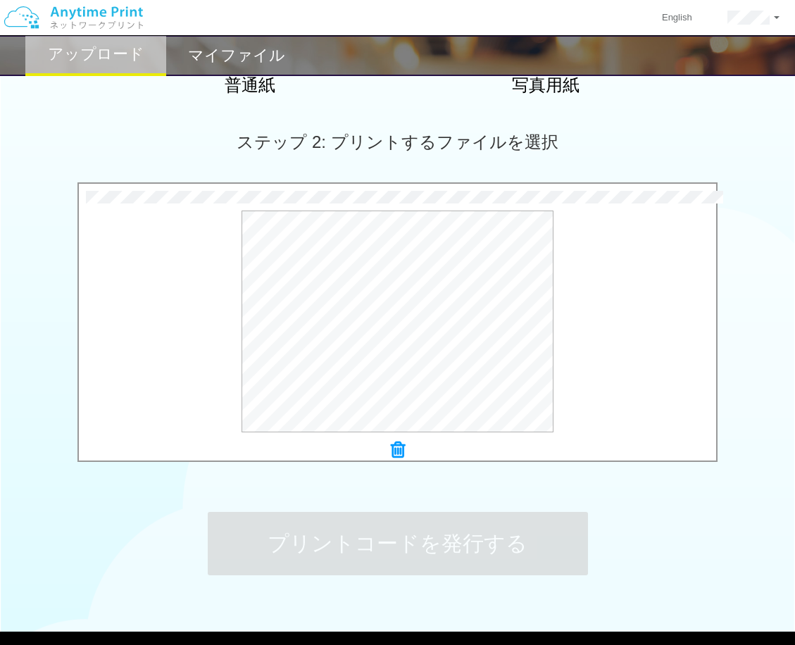
scroll to position [0, 0]
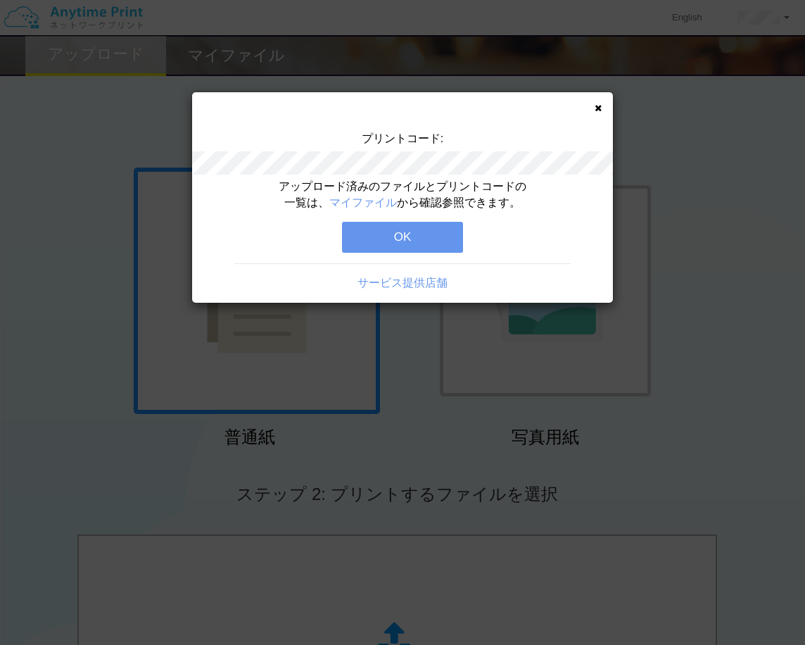
click at [366, 232] on button "OK" at bounding box center [402, 237] width 121 height 31
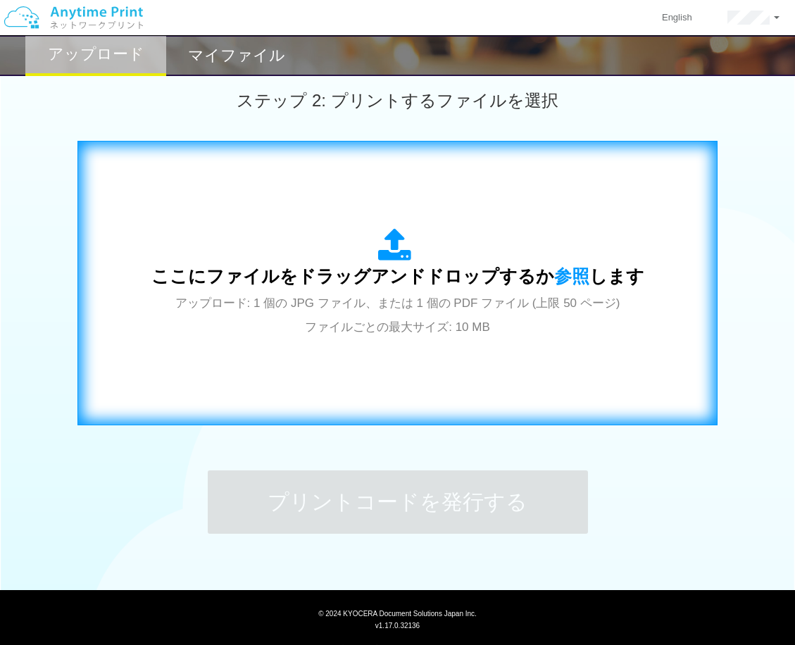
scroll to position [426, 0]
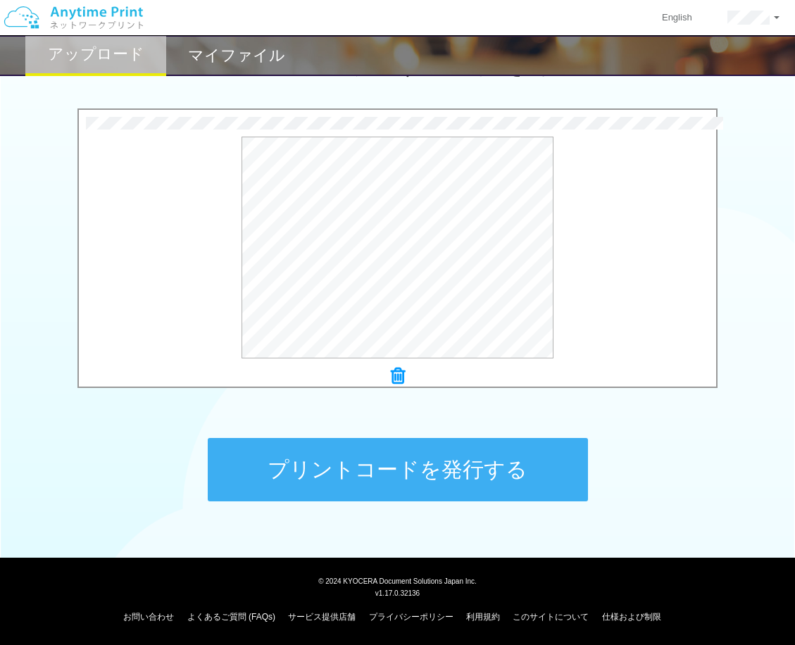
click at [375, 473] on button "プリントコードを発行する" at bounding box center [398, 469] width 380 height 63
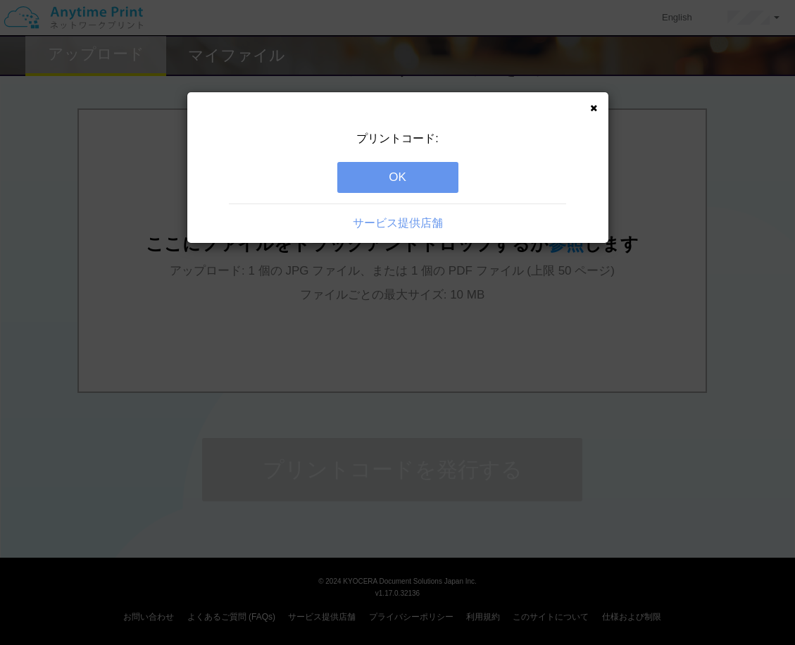
scroll to position [0, 0]
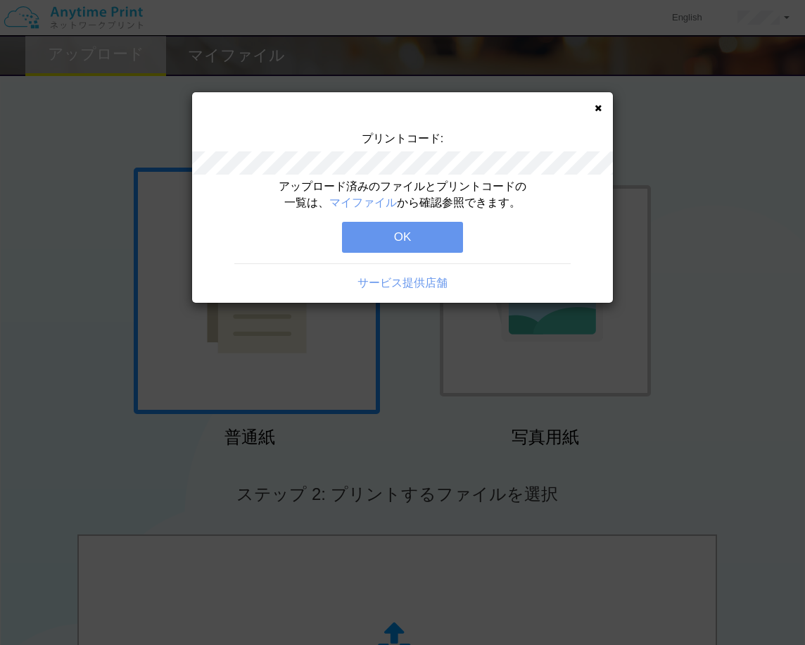
click at [352, 246] on button "OK" at bounding box center [402, 237] width 121 height 31
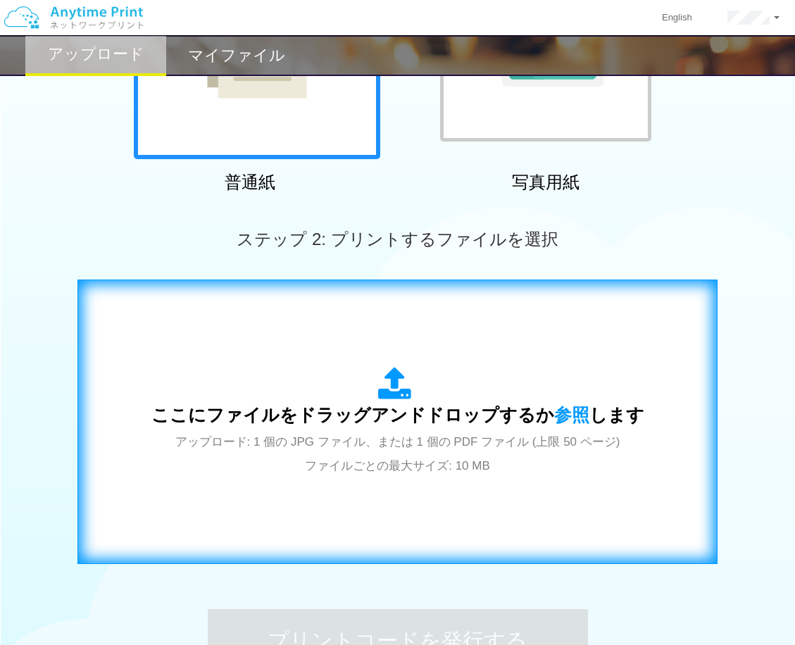
scroll to position [426, 0]
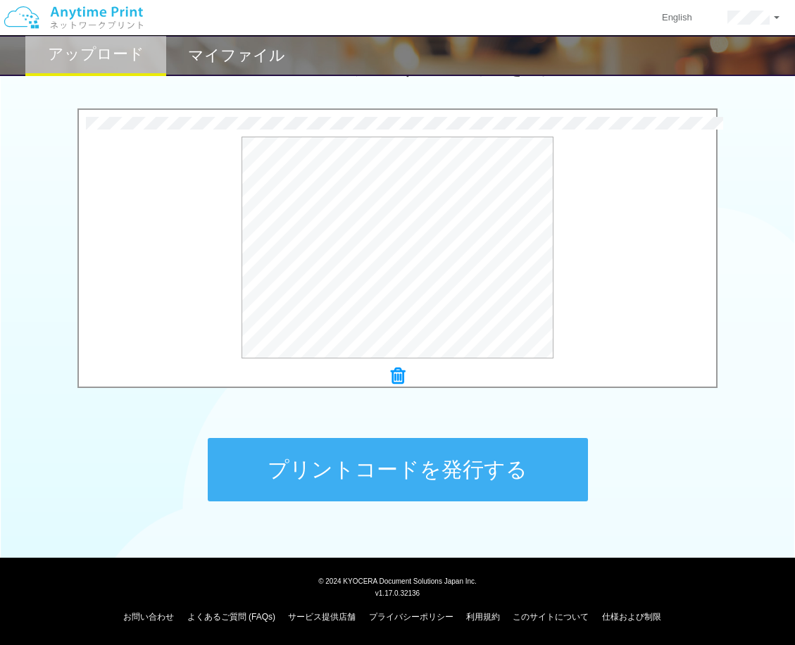
click at [376, 444] on button "プリントコードを発行する" at bounding box center [398, 469] width 380 height 63
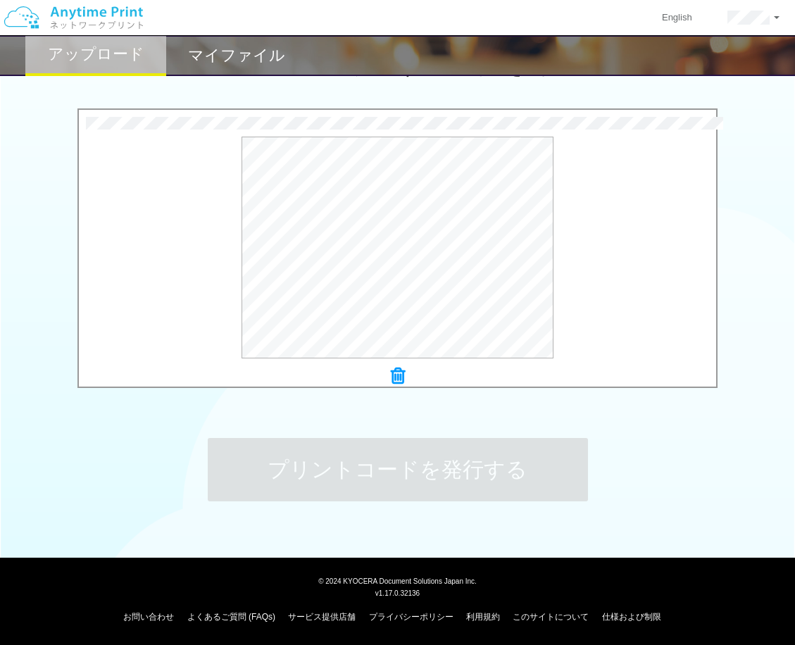
scroll to position [0, 0]
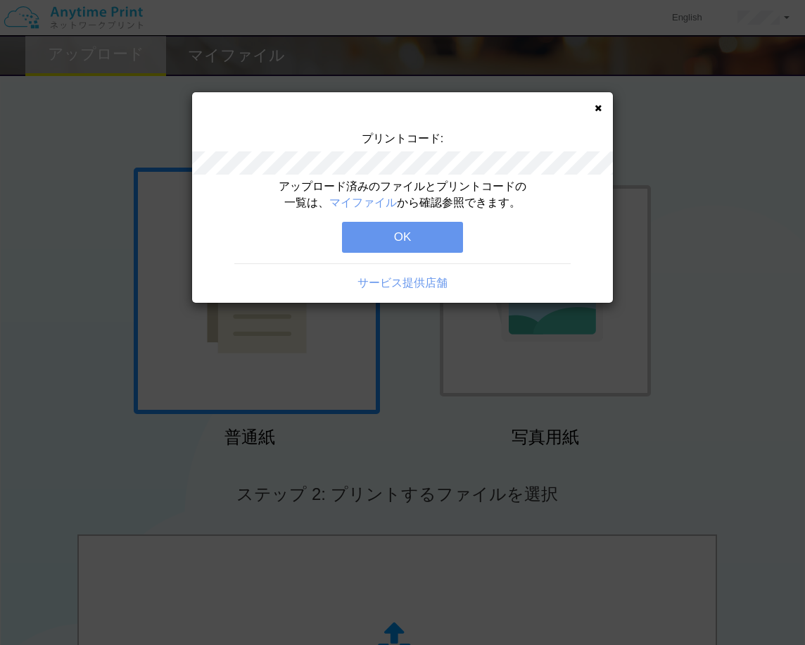
click at [392, 239] on button "OK" at bounding box center [402, 237] width 121 height 31
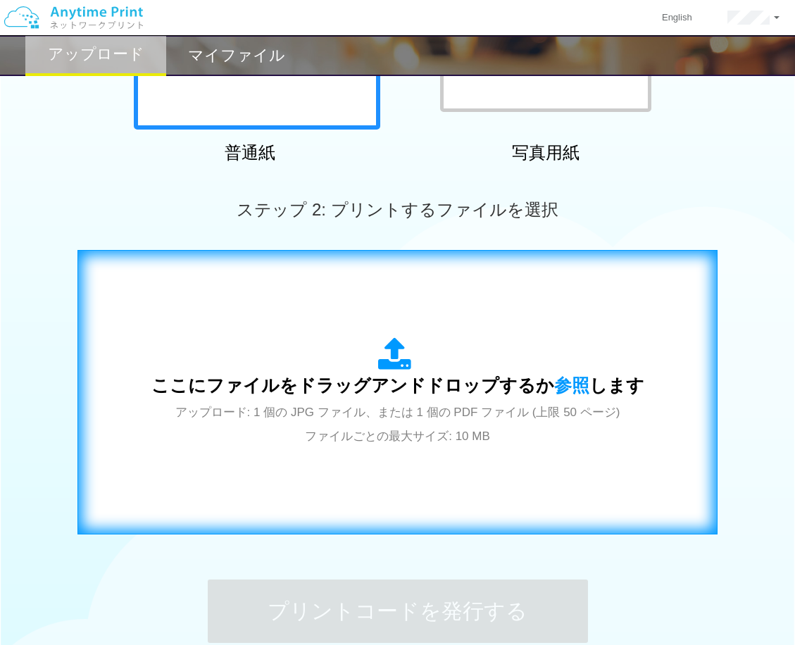
scroll to position [422, 0]
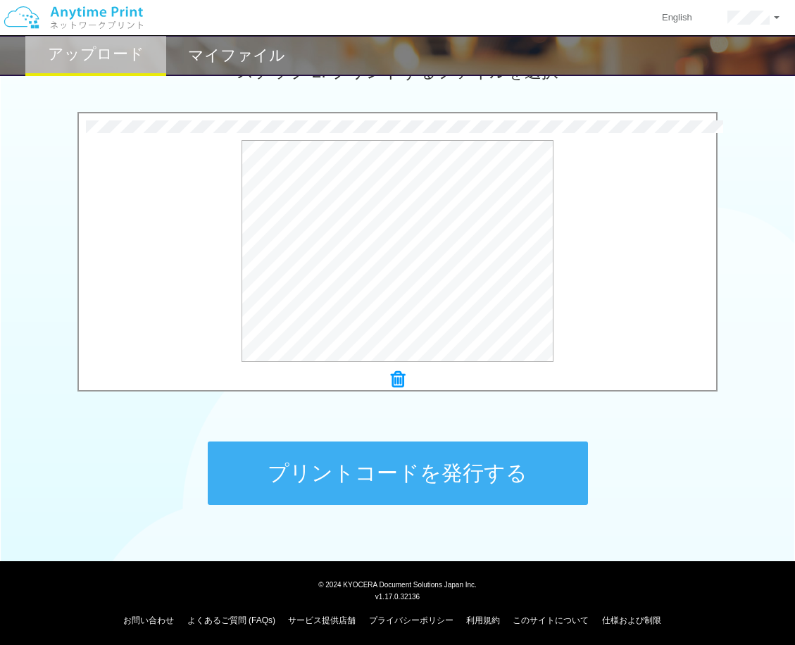
click at [356, 471] on button "プリントコードを発行する" at bounding box center [398, 472] width 380 height 63
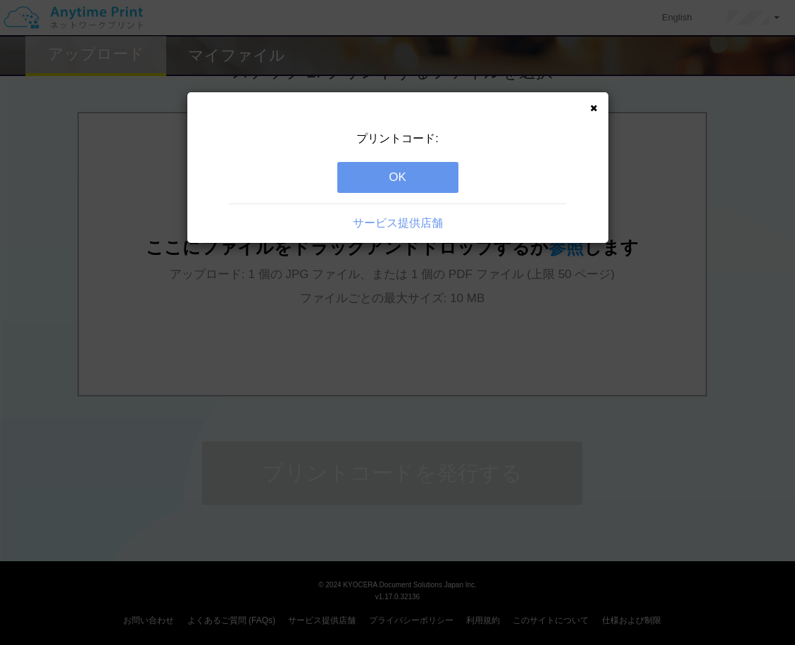
scroll to position [0, 0]
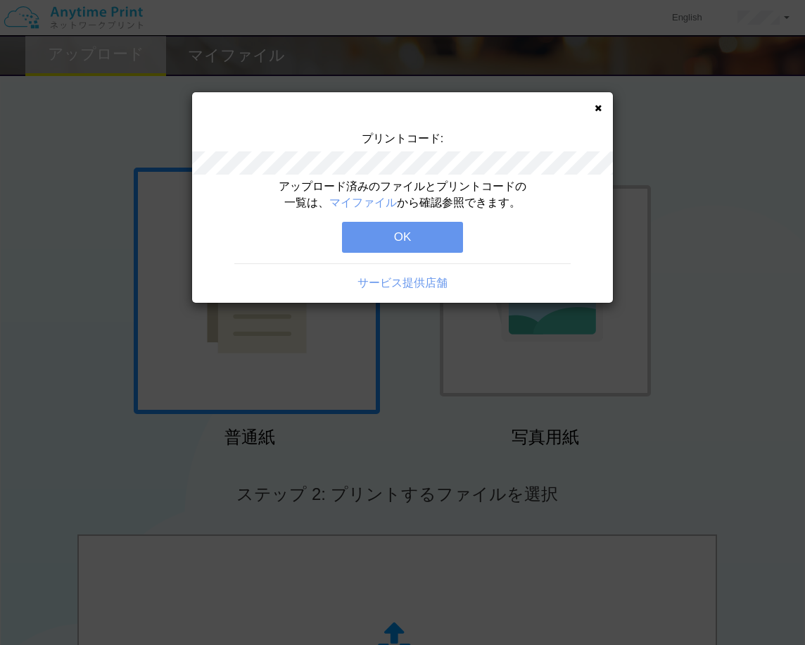
click at [368, 240] on button "OK" at bounding box center [402, 237] width 121 height 31
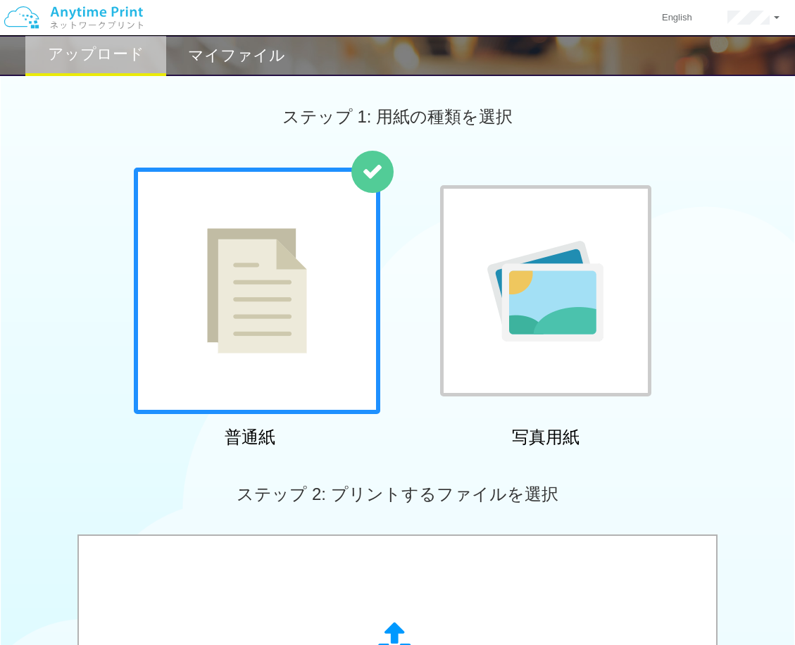
scroll to position [422, 0]
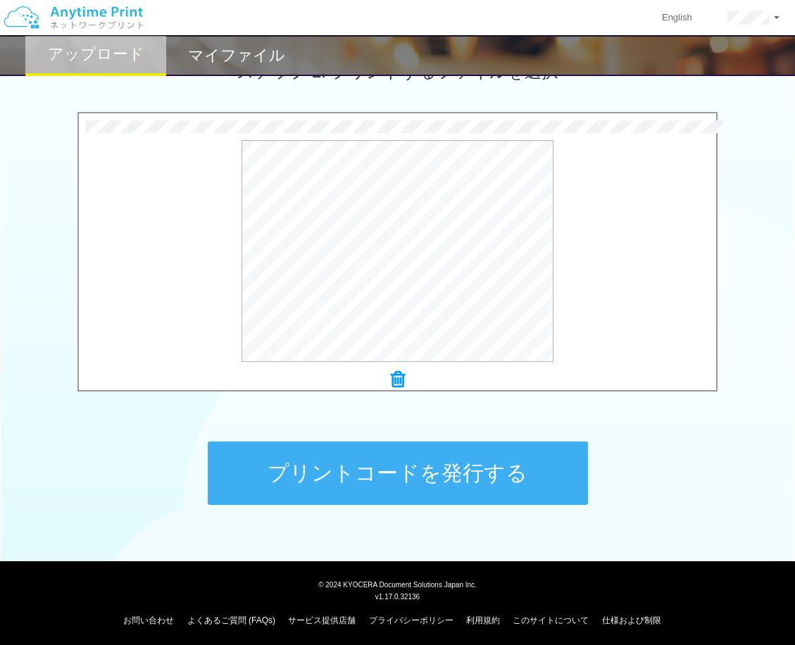
click at [358, 449] on button "プリントコードを発行する" at bounding box center [398, 472] width 380 height 63
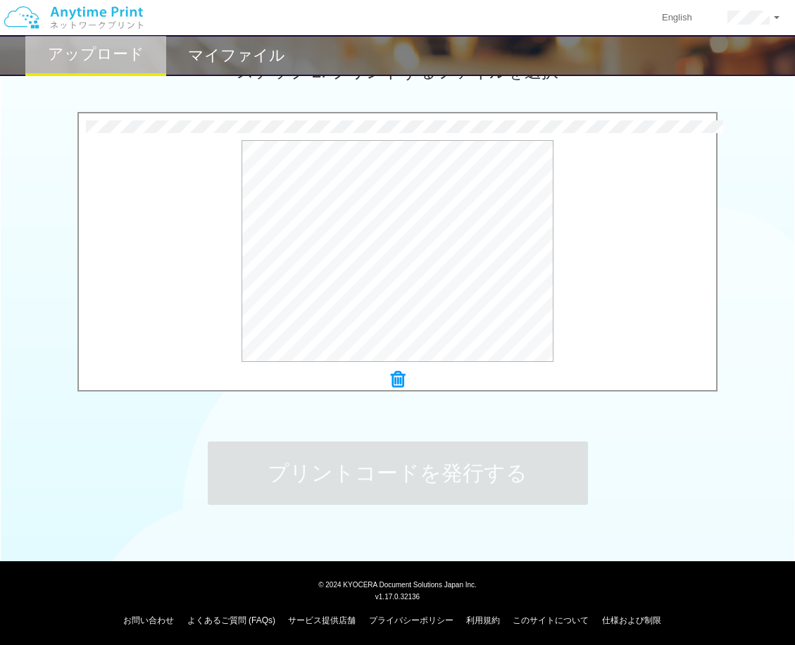
scroll to position [0, 0]
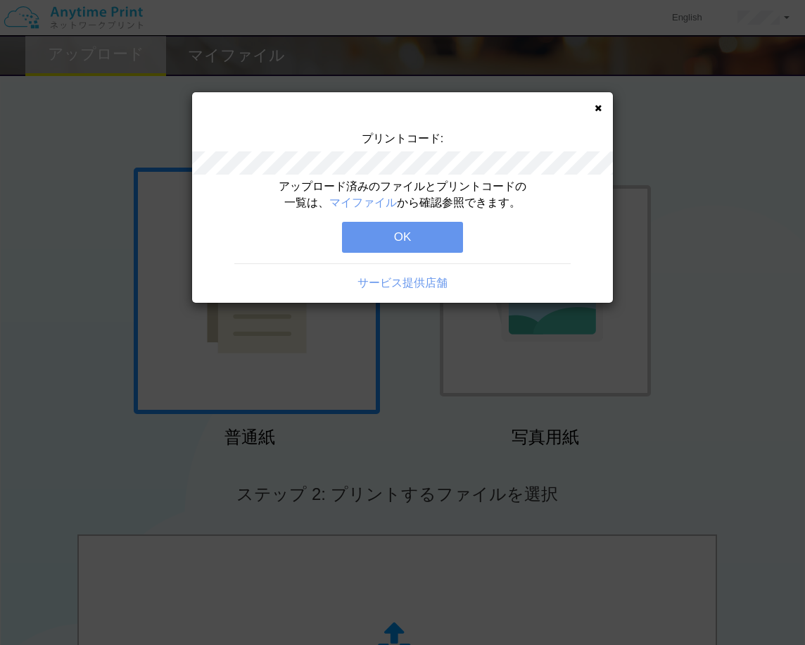
click at [361, 234] on button "OK" at bounding box center [402, 237] width 121 height 31
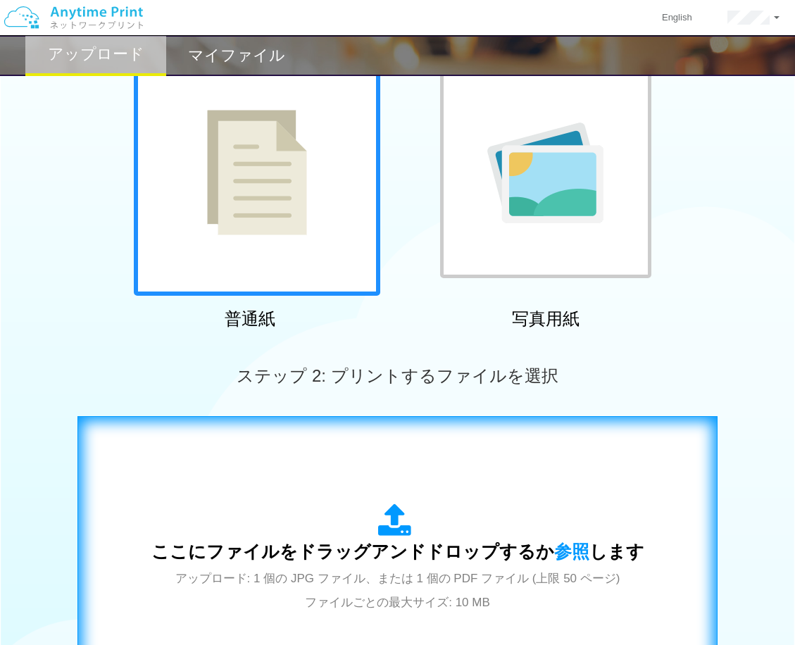
scroll to position [422, 0]
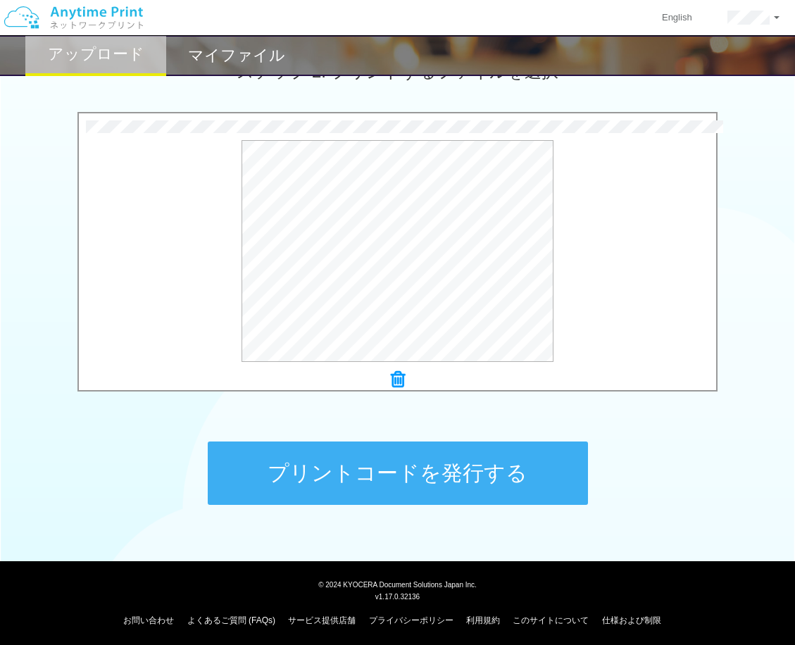
click at [357, 458] on button "プリントコードを発行する" at bounding box center [398, 472] width 380 height 63
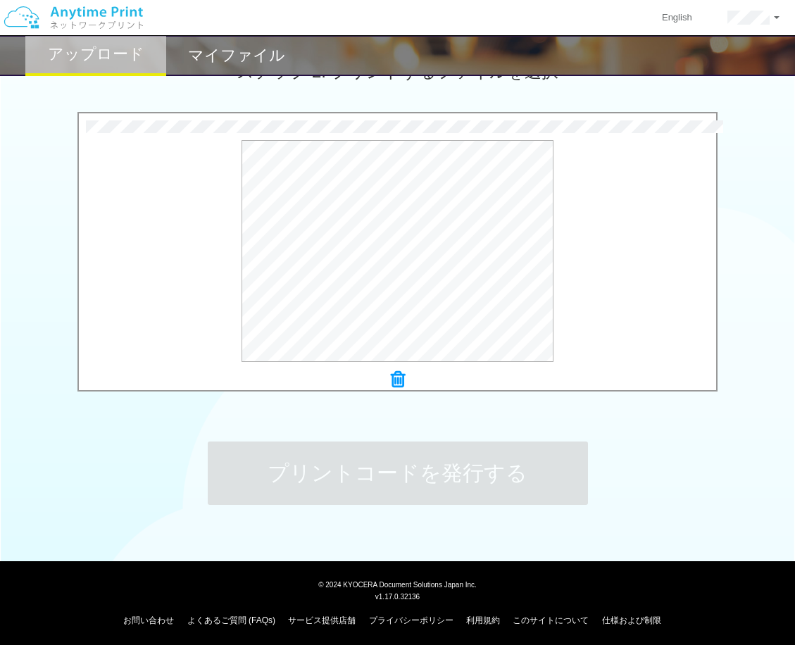
scroll to position [0, 0]
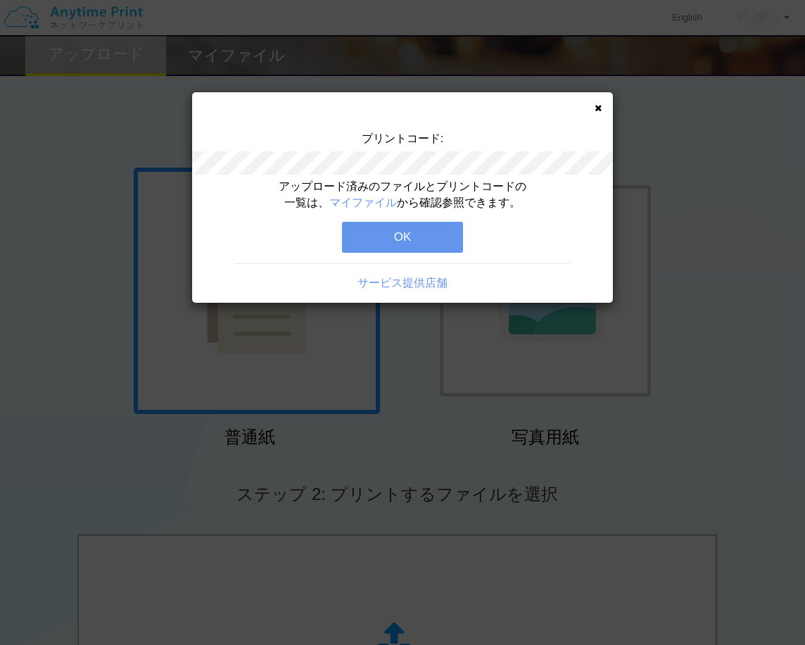
click at [384, 238] on button "OK" at bounding box center [402, 237] width 121 height 31
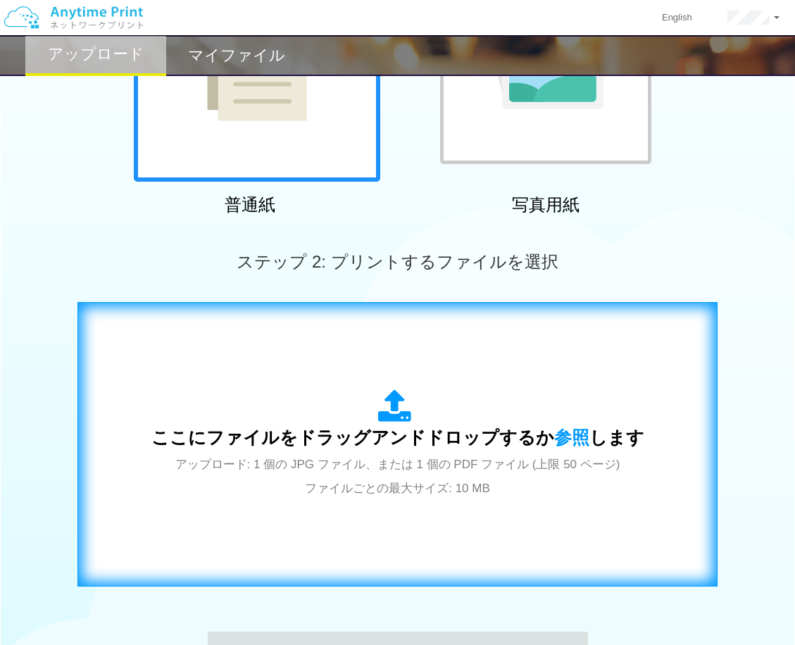
scroll to position [426, 0]
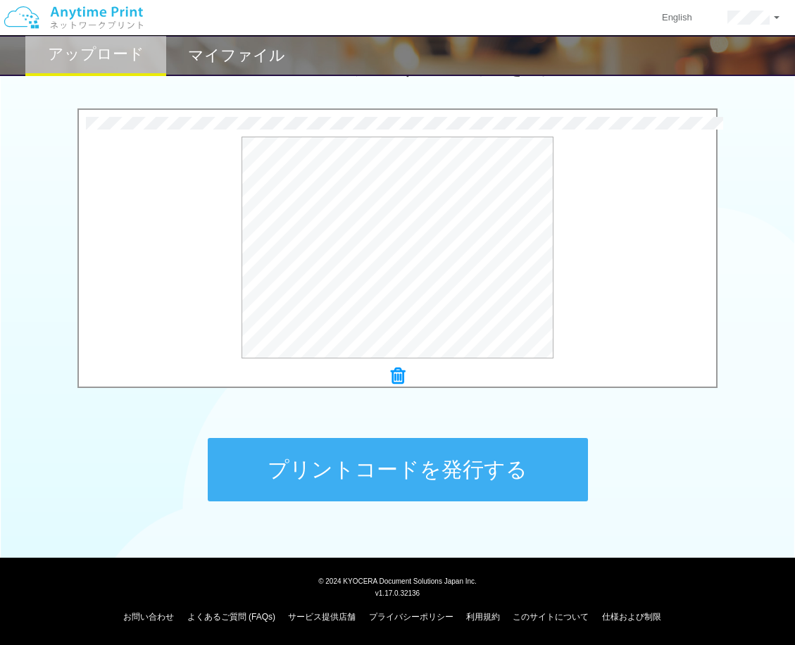
click at [353, 472] on button "プリントコードを発行する" at bounding box center [398, 469] width 380 height 63
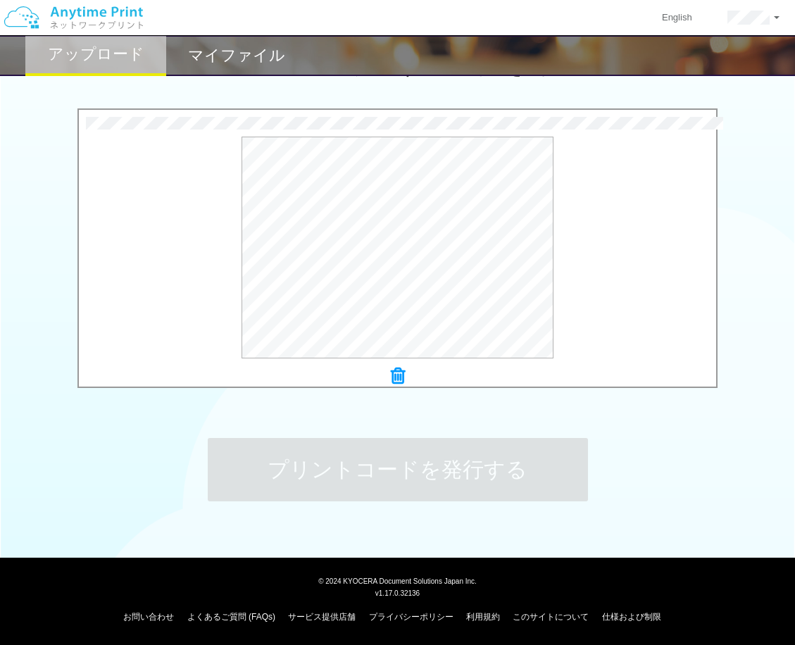
scroll to position [0, 0]
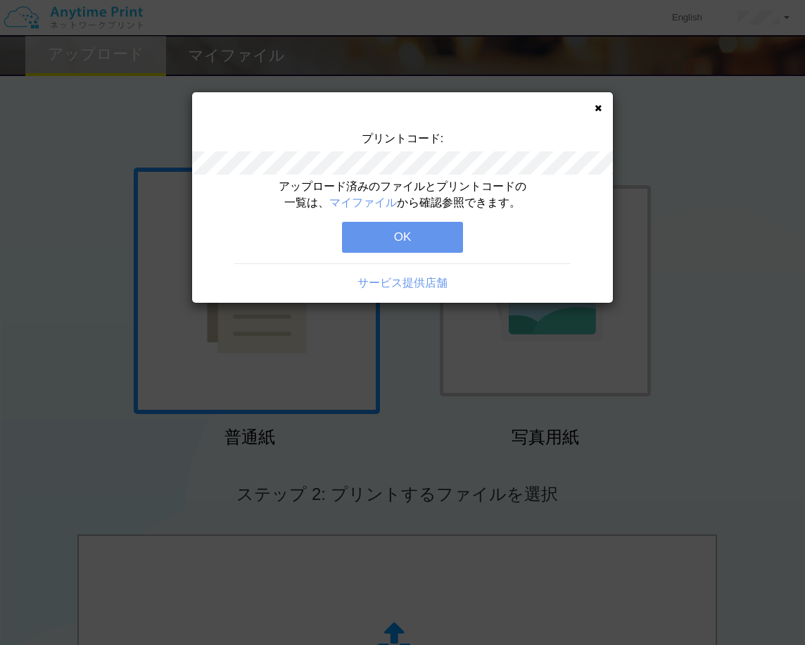
click at [374, 253] on div "アップロード済みのファイルとプリントコードの一覧は、 マイファイル から確認参照できます。 OK サービス提供店舗" at bounding box center [402, 241] width 421 height 124
click at [368, 243] on button "OK" at bounding box center [402, 237] width 121 height 31
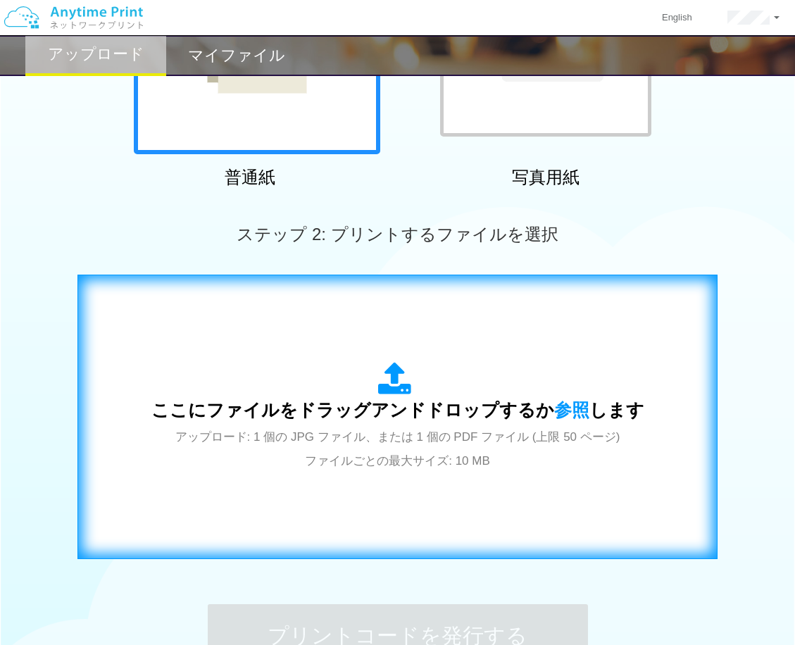
scroll to position [422, 0]
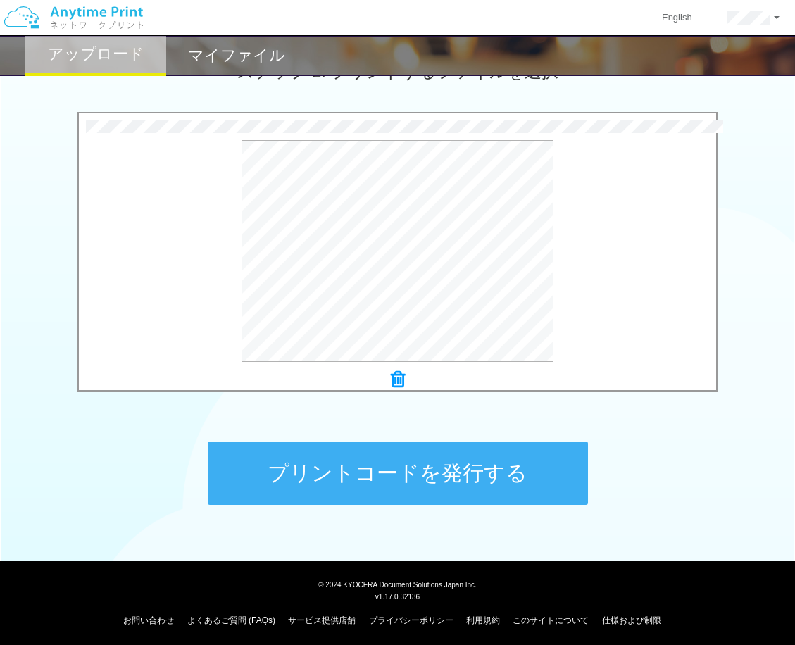
click at [376, 456] on button "プリントコードを発行する" at bounding box center [398, 472] width 380 height 63
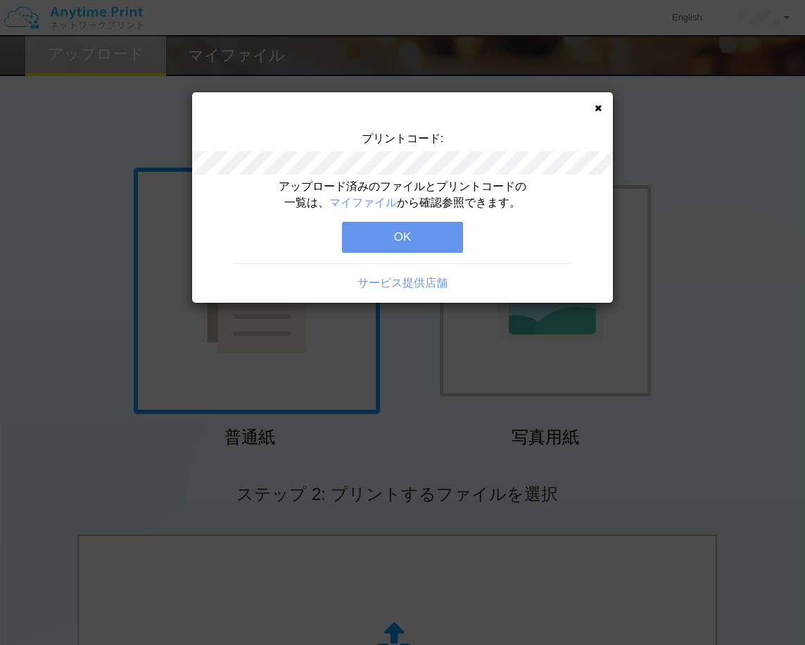
click at [382, 237] on button "OK" at bounding box center [402, 237] width 121 height 31
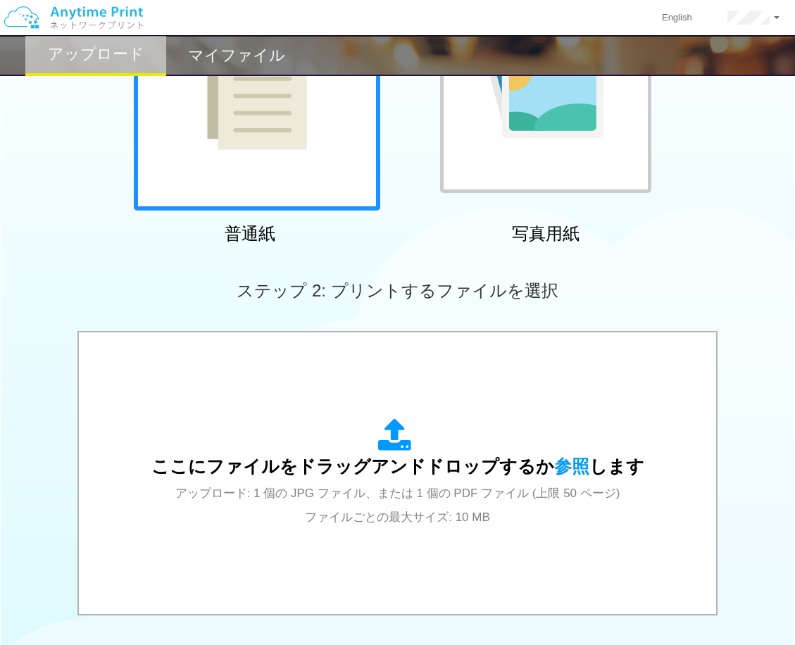
scroll to position [282, 0]
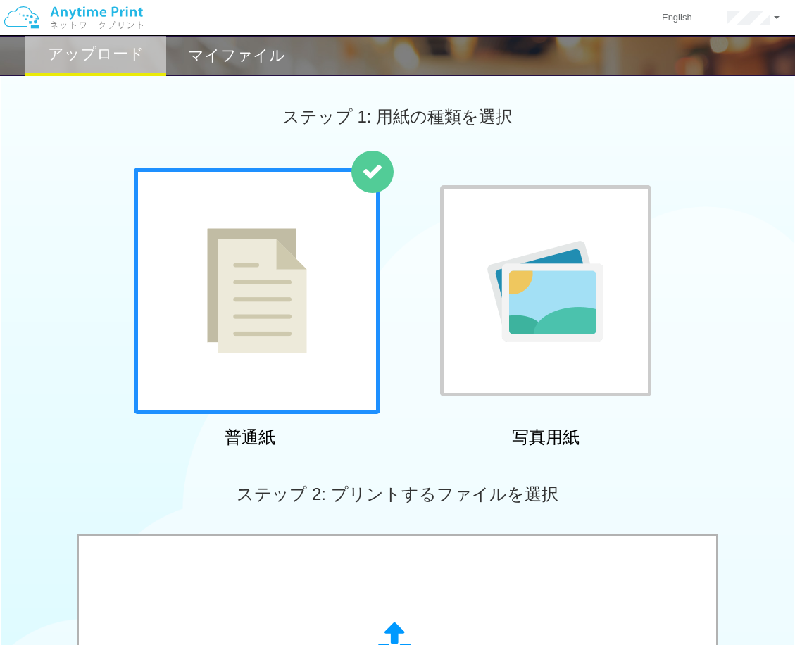
click at [222, 61] on h2 "マイファイル" at bounding box center [236, 55] width 97 height 17
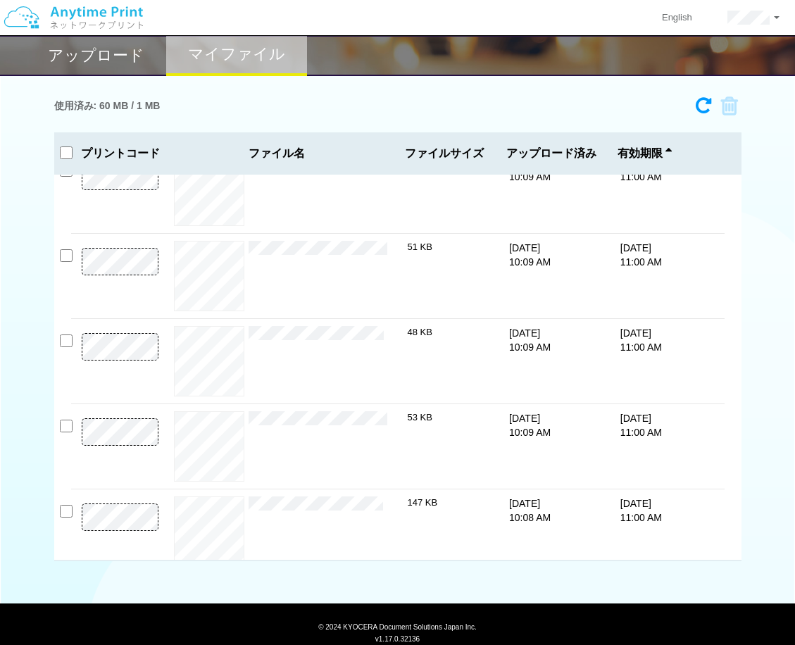
scroll to position [855, 0]
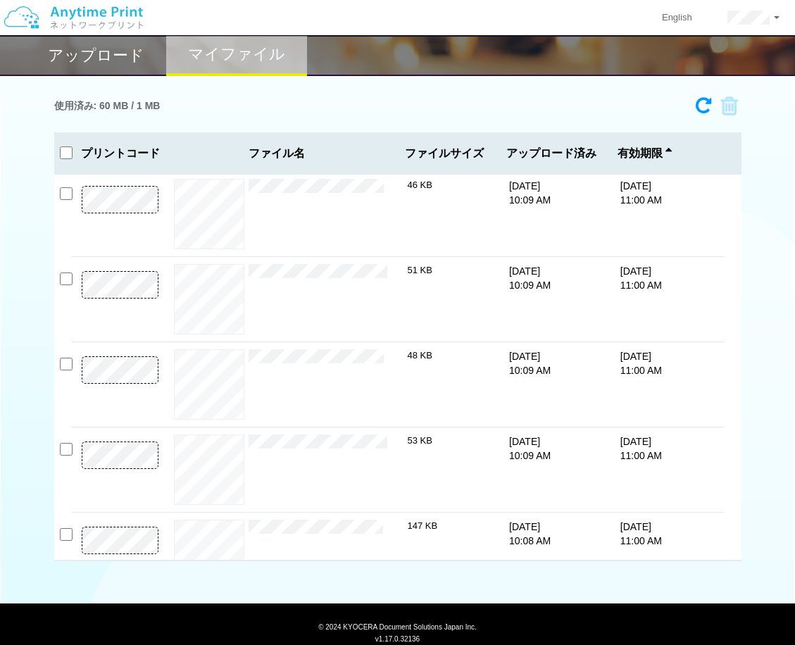
click at [368, 127] on div "使用済み: 60 MB / 1 MB 2834-6051 有効期限 9/26/25 11:00 AM K080A_Web_空（iOS）.pdf 25 KB 1…" at bounding box center [397, 325] width 687 height 471
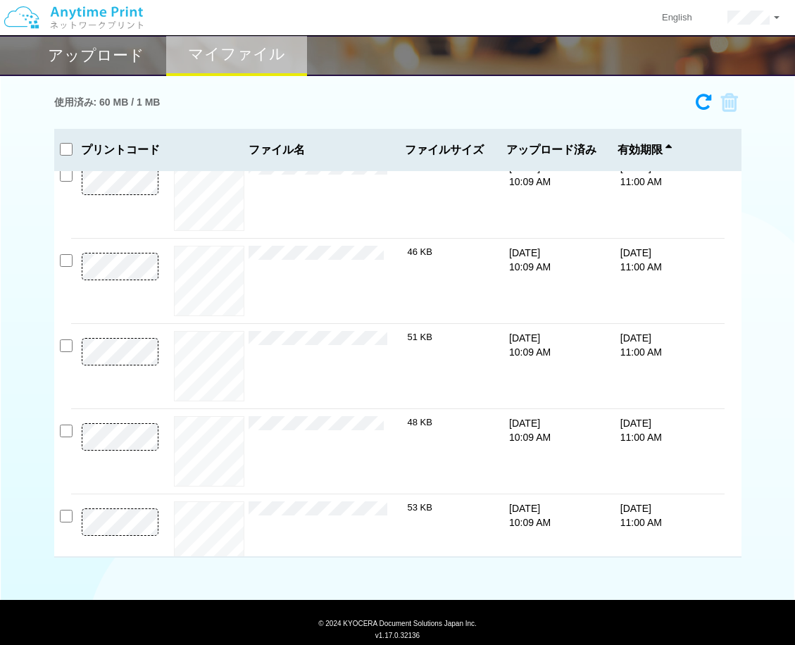
scroll to position [0, 0]
